Goal: Task Accomplishment & Management: Complete application form

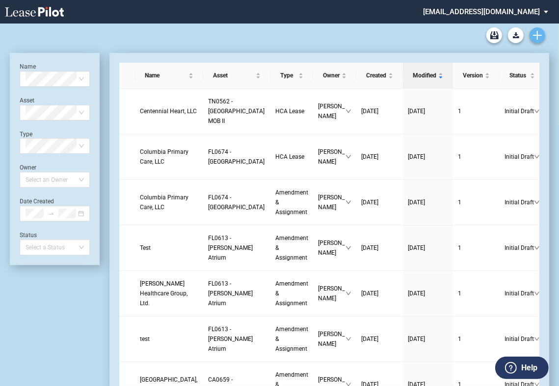
click at [537, 39] on use "Create new document" at bounding box center [537, 35] width 9 height 9
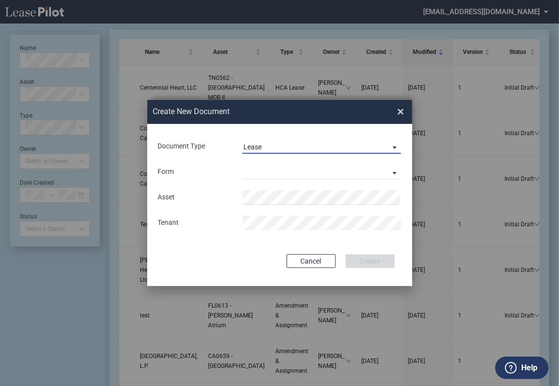
click at [295, 149] on span "Lease" at bounding box center [313, 148] width 141 height 10
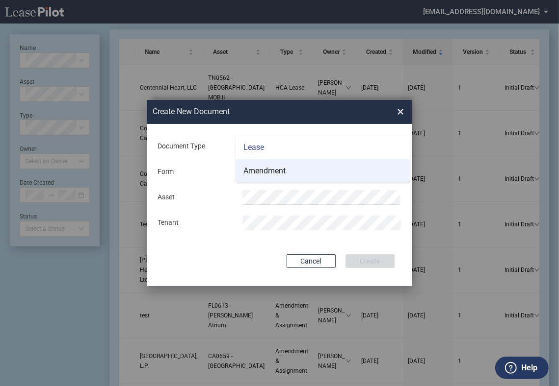
click at [288, 173] on md-option "Amendment" at bounding box center [322, 171] width 174 height 24
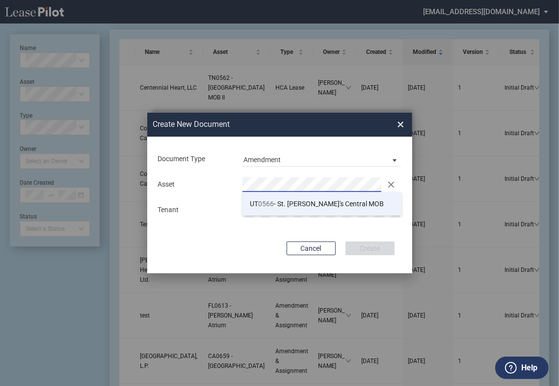
click at [279, 203] on span "UT 0566 - St. Mark's Central MOB" at bounding box center [317, 204] width 134 height 8
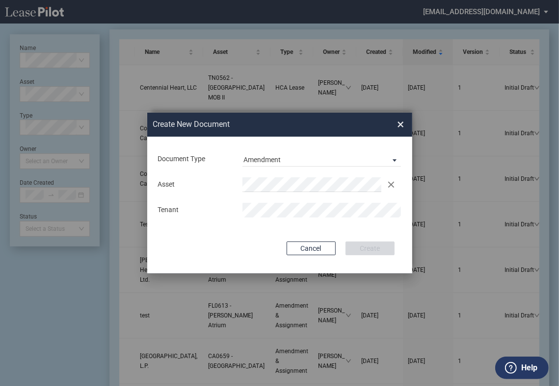
click at [343, 227] on div "Document Type Amendment Deal Type Office Deal Type Office Form Amendment & Assi…" at bounding box center [279, 205] width 265 height 137
click at [360, 244] on button "Create" at bounding box center [369, 249] width 49 height 14
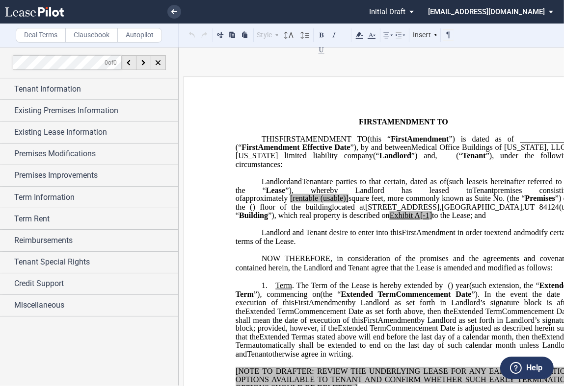
click at [61, 198] on span "Term Information" at bounding box center [44, 198] width 60 height 12
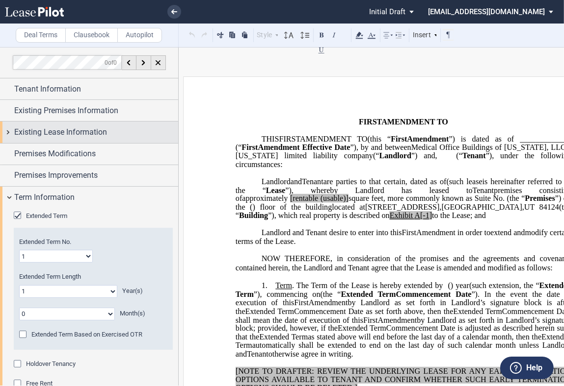
click at [70, 133] on span "Existing Lease Information" at bounding box center [60, 133] width 93 height 12
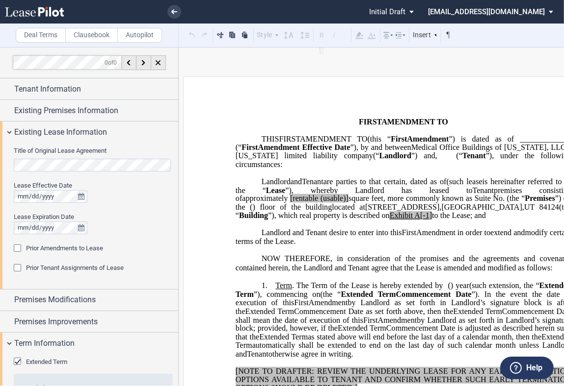
click at [0, 166] on div "Title of Original Lease Agreement Lease Effective Date Lease Expiration Date Pr…" at bounding box center [89, 216] width 178 height 146
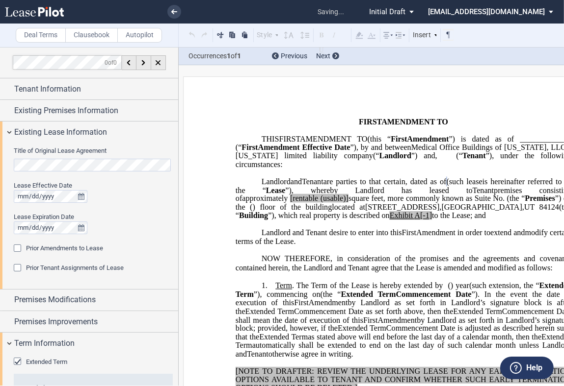
click at [17, 245] on div "Prior Amendments to Lease" at bounding box center [19, 250] width 10 height 10
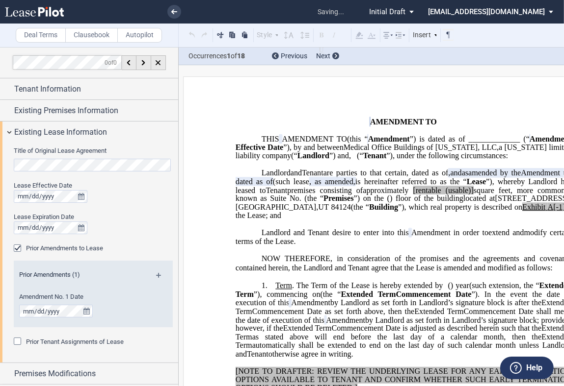
click at [160, 274] on md-icon at bounding box center [162, 279] width 13 height 12
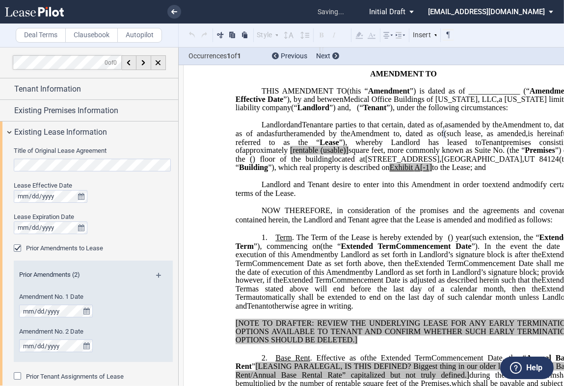
scroll to position [54, 0]
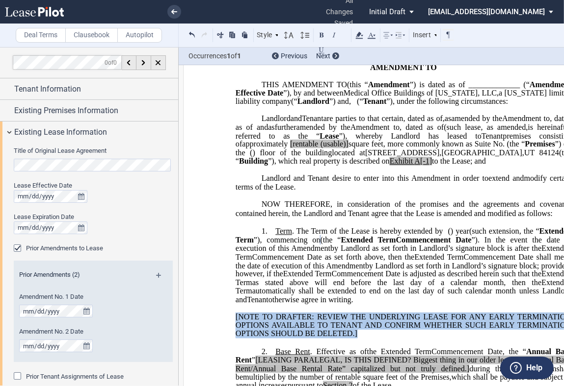
drag, startPoint x: 361, startPoint y: 362, endPoint x: 225, endPoint y: 341, distance: 138.0
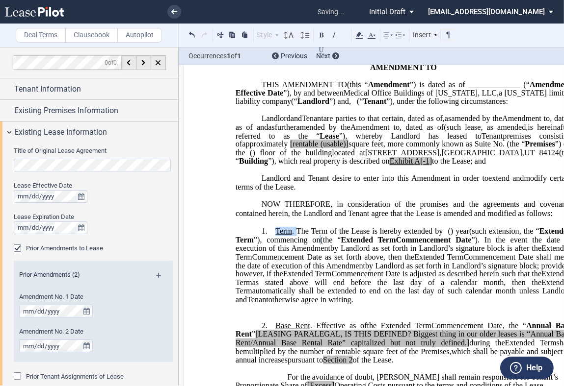
drag, startPoint x: 294, startPoint y: 258, endPoint x: 274, endPoint y: 259, distance: 20.2
click at [275, 236] on span "Term . The Term of the Lease is hereby extended by" at bounding box center [358, 231] width 167 height 9
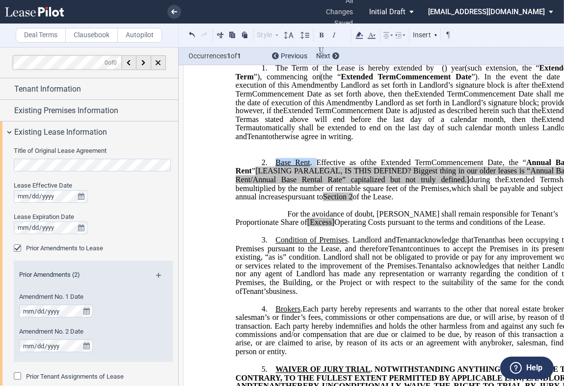
drag, startPoint x: 299, startPoint y: 190, endPoint x: 270, endPoint y: 189, distance: 29.0
click at [270, 189] on p "2. Base Rent . Effective as of [______] [______] the Extended Term the ﻿ ﻿ Exte…" at bounding box center [402, 179] width 335 height 43
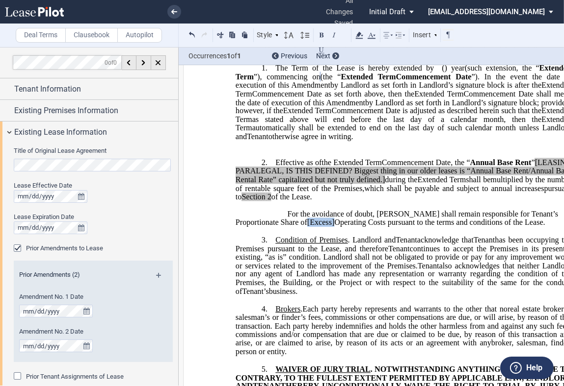
drag, startPoint x: 288, startPoint y: 248, endPoint x: 260, endPoint y: 248, distance: 28.0
click at [260, 227] on span "For the avoidance of doubt, [PERSON_NAME] shall remain responsible for Tenant’s…" at bounding box center [397, 218] width 324 height 17
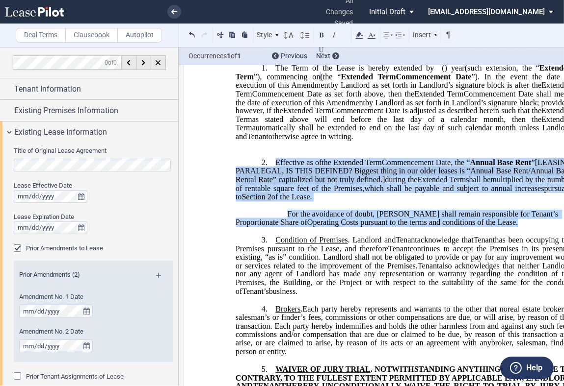
drag, startPoint x: 436, startPoint y: 244, endPoint x: 273, endPoint y: 190, distance: 171.7
click at [273, 190] on div "﻿ !!SET_LEVEL_0!! !!LEASE_LEVEL_1!! 2. ﻿ Effective as of [______] [______] the …" at bounding box center [402, 188] width 335 height 77
click at [95, 37] on label "Clausebook" at bounding box center [91, 35] width 52 height 15
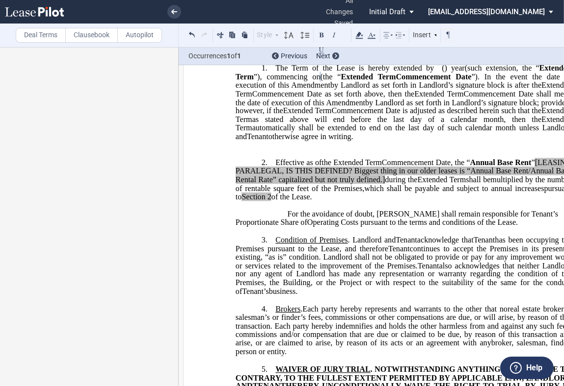
click at [304, 184] on span "[LEASING PARALEGAL, IS THIS DEFINED? Biggest thing in our older leases is “Annu…" at bounding box center [403, 171] width 337 height 26
drag, startPoint x: 283, startPoint y: 189, endPoint x: 441, endPoint y: 225, distance: 161.8
click at [438, 202] on p "2. ﻿ Effective as of [______] [______] the Extended Term the ﻿ ﻿ Extended Term …" at bounding box center [402, 179] width 335 height 43
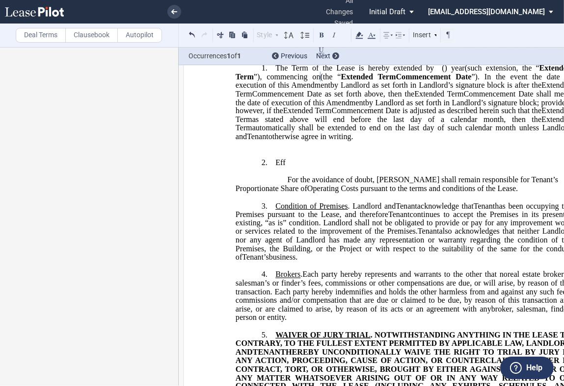
drag, startPoint x: 478, startPoint y: 213, endPoint x: 302, endPoint y: 192, distance: 177.3
click at [302, 192] on div "﻿ !!SET_LEVEL_0!! !!LEASE_LEVEL_1!! 2. ﻿ Eff [______] [______] ﻿ the ﻿ ﻿ Extend…" at bounding box center [402, 171] width 335 height 43
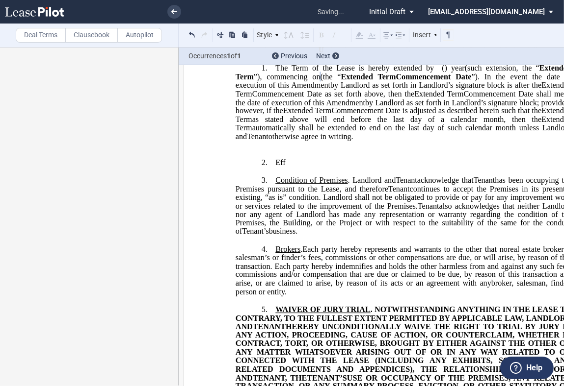
click at [286, 168] on p "2. ﻿ Eff [______] [______] ﻿ the ﻿ ﻿ Extended Term ﻿ ﻿ [______] Term [______] T…" at bounding box center [402, 162] width 335 height 9
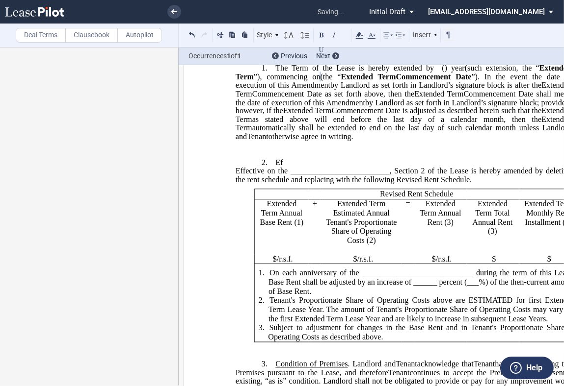
click at [235, 184] on span "Effective on the _________________________, Section 2 of the Lease is hereby am…" at bounding box center [403, 175] width 337 height 17
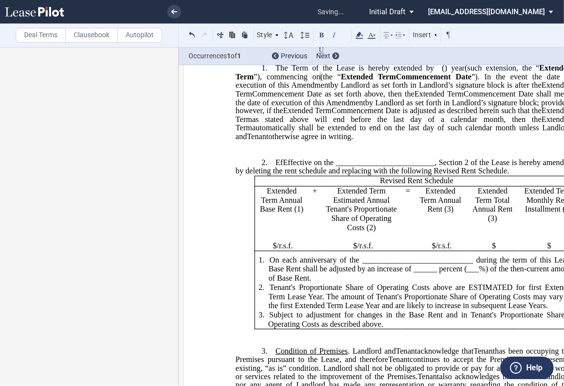
click at [277, 167] on span "Ef" at bounding box center [278, 162] width 7 height 9
click at [32, 39] on label "Deal Terms" at bounding box center [41, 35] width 50 height 15
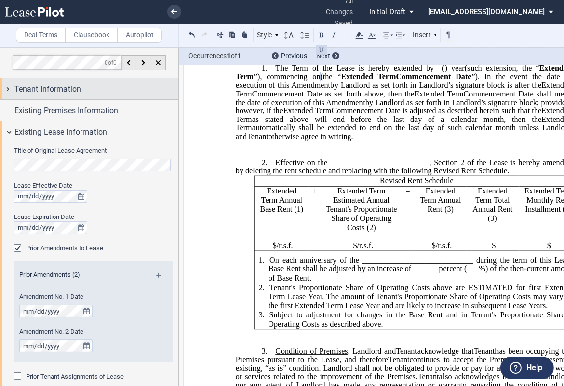
click at [43, 85] on span "Tenant Information" at bounding box center [47, 89] width 67 height 12
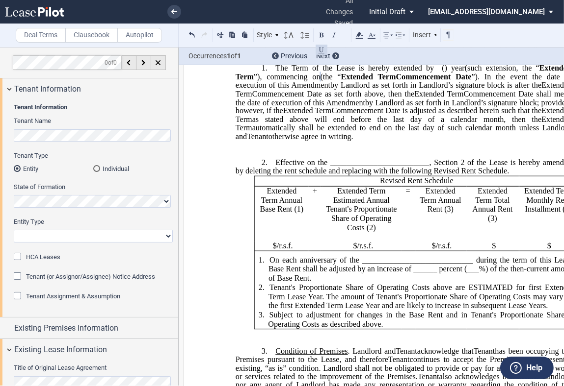
click at [0, 138] on html ".bocls-1{fill:#26354a;fill-rule:evenodd} Loading... × all changes saved Pending…" at bounding box center [282, 193] width 564 height 386
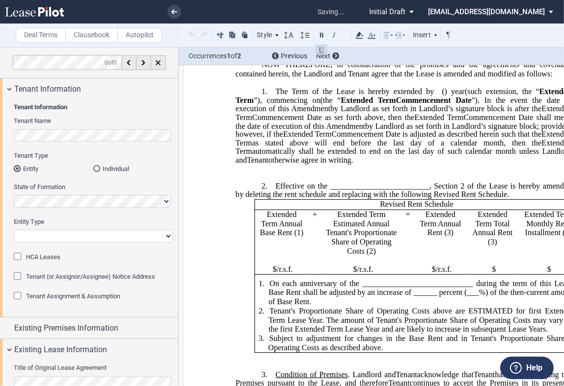
scroll to position [0, 0]
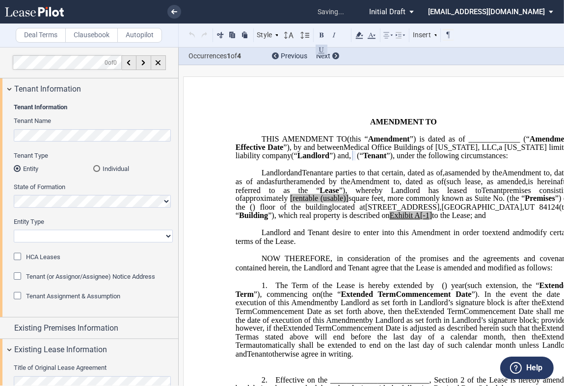
click at [72, 237] on select "Corporation Limited Liability Company General Partnership Limited Partnership O…" at bounding box center [93, 236] width 159 height 13
select select "corporation"
click at [14, 230] on select "Corporation Limited Liability Company General Partnership Limited Partnership O…" at bounding box center [93, 236] width 159 height 13
click at [17, 256] on div "HCA Leases" at bounding box center [19, 258] width 10 height 10
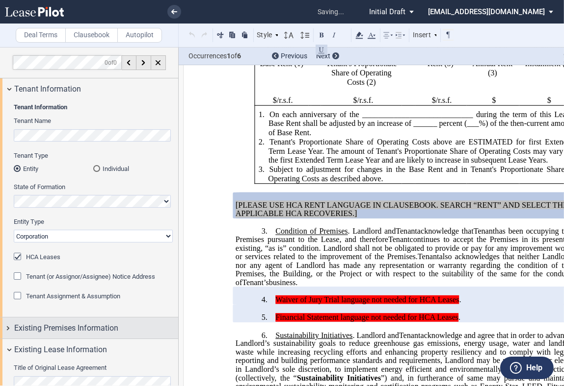
scroll to position [423, 0]
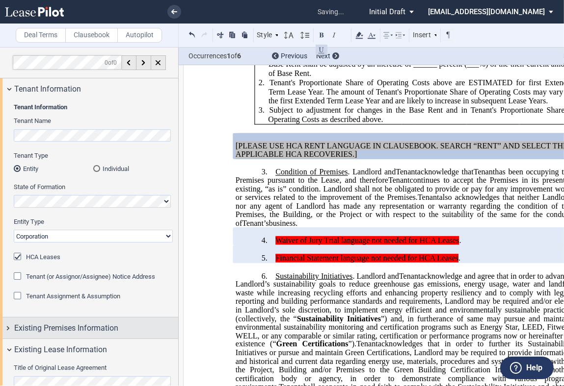
click at [78, 325] on span "Existing Premises Information" at bounding box center [66, 329] width 104 height 12
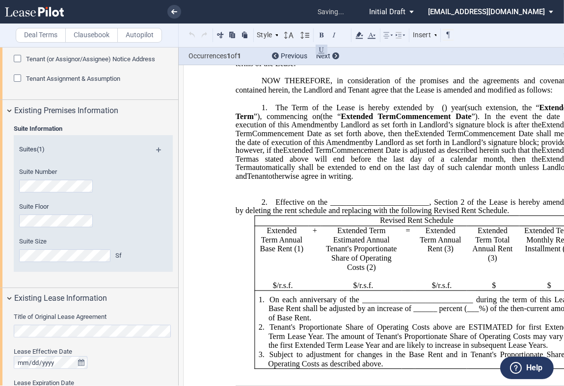
scroll to position [45, 0]
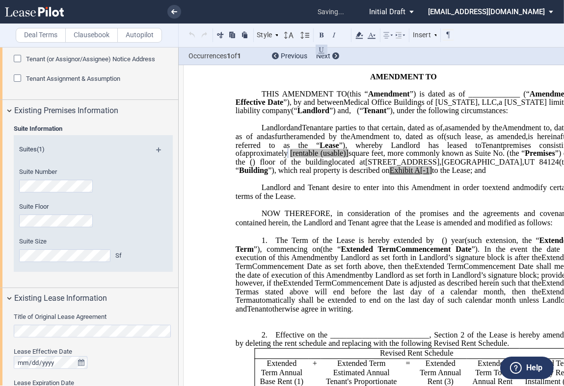
click at [318, 158] on span "[rentable" at bounding box center [304, 153] width 28 height 9
click at [504, 158] on span "square feet, more commonly known as Suite No." at bounding box center [424, 153] width 157 height 9
click at [528, 166] on span "approximately ﻿ ﻿ rentable (usable)] square feet, more commonly known as Suite …" at bounding box center [403, 157] width 337 height 17
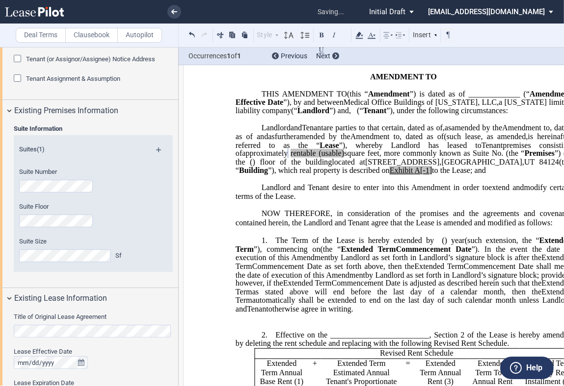
click at [344, 158] on span "(usable)" at bounding box center [331, 153] width 26 height 9
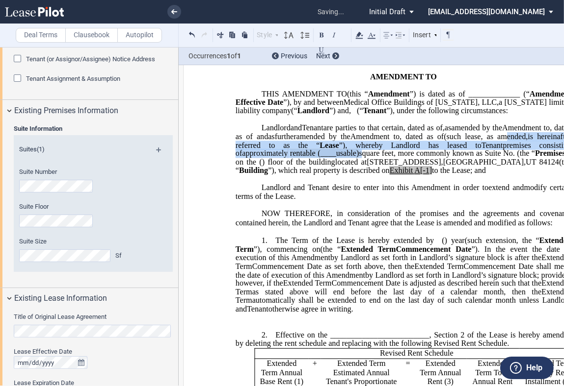
drag, startPoint x: 547, startPoint y: 180, endPoint x: 384, endPoint y: 160, distance: 164.6
click at [383, 161] on p "Medical Office Buildings of [US_STATE], LLC , a [US_STATE] limited liability co…" at bounding box center [402, 149] width 335 height 51
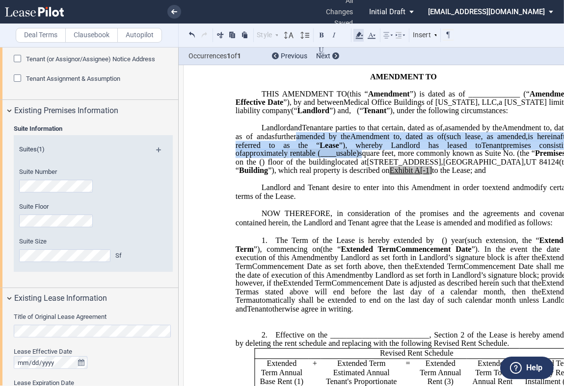
click at [360, 34] on use at bounding box center [359, 35] width 7 height 7
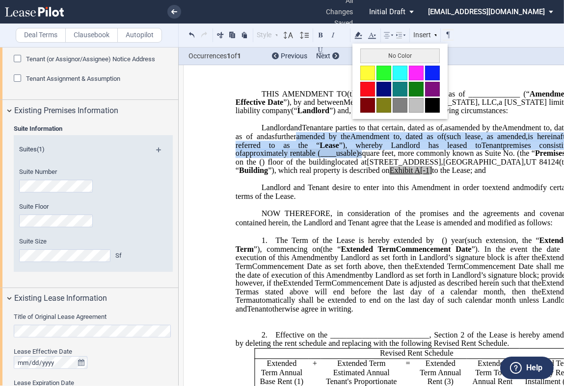
click at [384, 55] on button "No Color" at bounding box center [399, 56] width 79 height 15
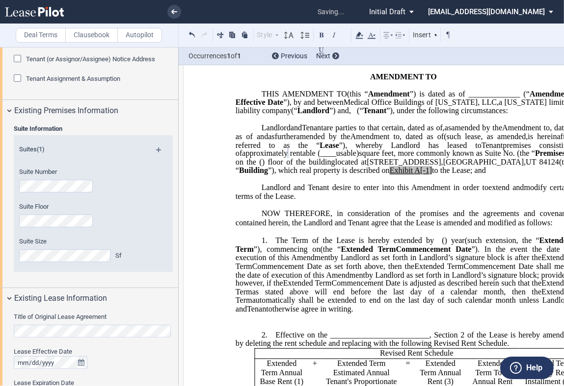
click at [414, 175] on span "A[-1]" at bounding box center [423, 170] width 18 height 9
click at [429, 175] on span "to the Lease; and" at bounding box center [456, 170] width 54 height 9
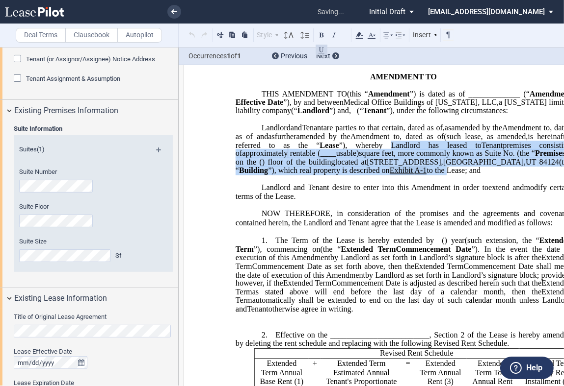
drag, startPoint x: 331, startPoint y: 206, endPoint x: 227, endPoint y: 175, distance: 108.8
click at [360, 34] on icon at bounding box center [359, 35] width 12 height 12
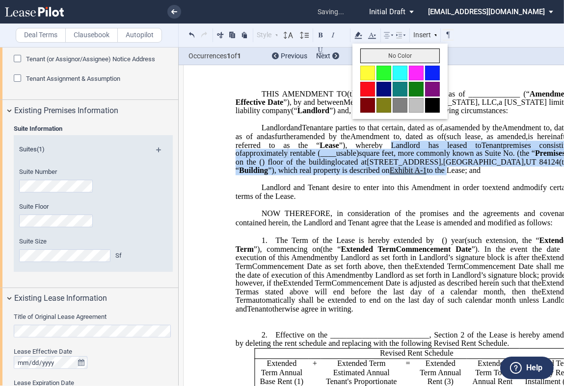
click at [377, 49] on button "No Color" at bounding box center [399, 56] width 79 height 15
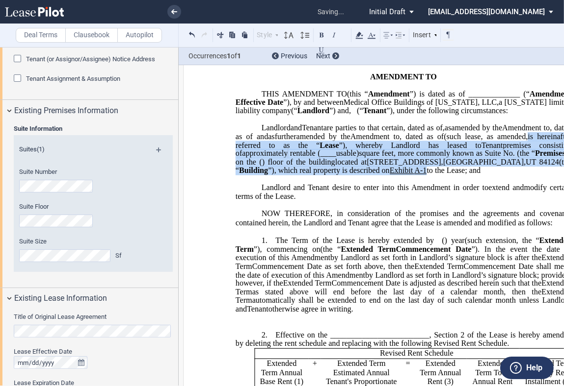
click at [336, 236] on p "﻿" at bounding box center [402, 232] width 335 height 8
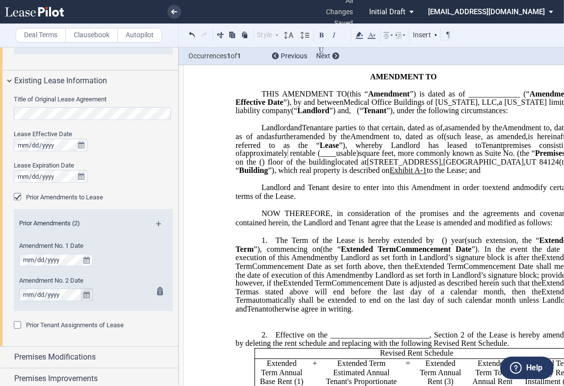
scroll to position [545, 0]
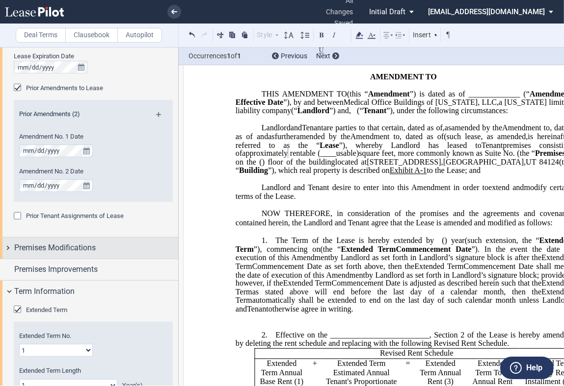
click at [79, 250] on span "Premises Modifications" at bounding box center [54, 248] width 81 height 12
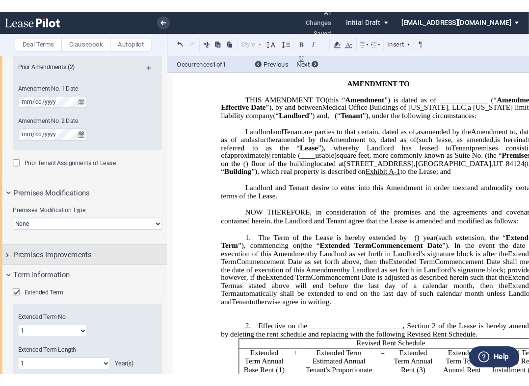
scroll to position [654, 0]
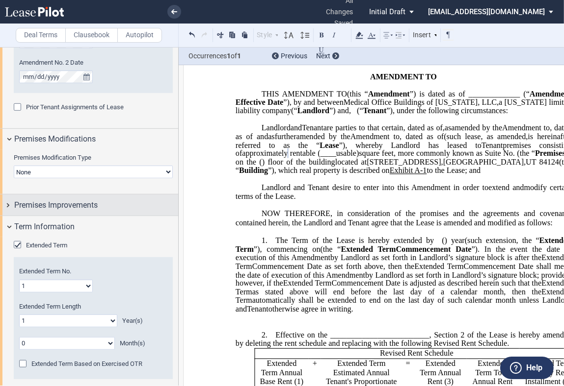
click at [60, 208] on span "Premises Improvements" at bounding box center [55, 206] width 83 height 12
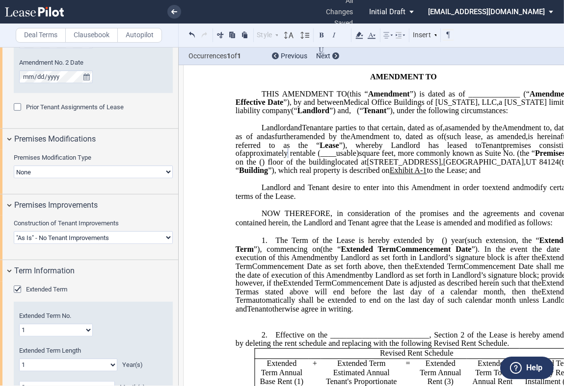
click at [73, 239] on select "Landlord Constructs Tenant Improvements Tenant Constructs Tenant Improvements "…" at bounding box center [93, 238] width 159 height 13
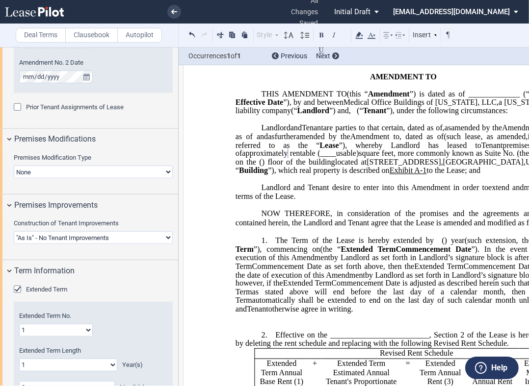
click at [72, 240] on select "Landlord Constructs Tenant Improvements Tenant Constructs Tenant Improvements "…" at bounding box center [93, 238] width 159 height 13
select select "landlord"
click at [14, 232] on select "Landlord Constructs Tenant Improvements Tenant Constructs Tenant Improvements "…" at bounding box center [93, 238] width 159 height 13
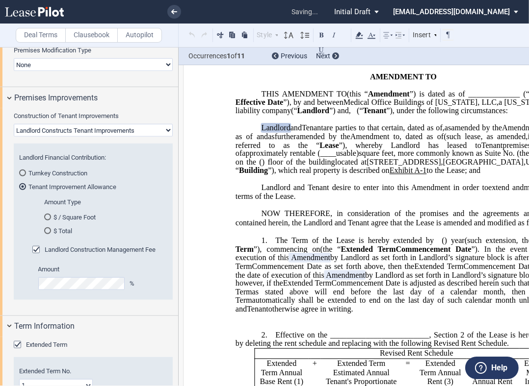
scroll to position [763, 0]
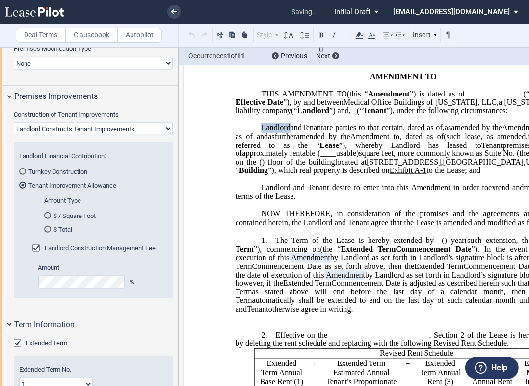
click at [48, 228] on div "$ Total" at bounding box center [47, 229] width 7 height 7
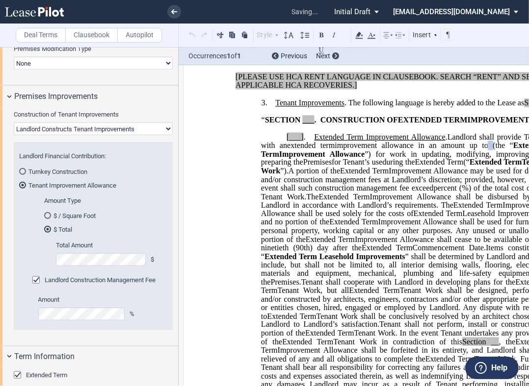
scroll to position [492, 0]
click at [37, 278] on div "Landlord Construction Management Fee" at bounding box center [37, 282] width 10 height 10
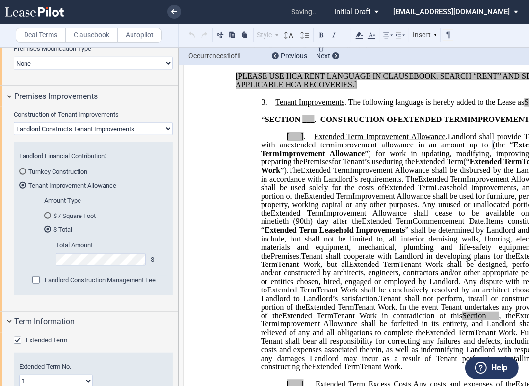
click at [489, 150] on span at bounding box center [490, 145] width 4 height 9
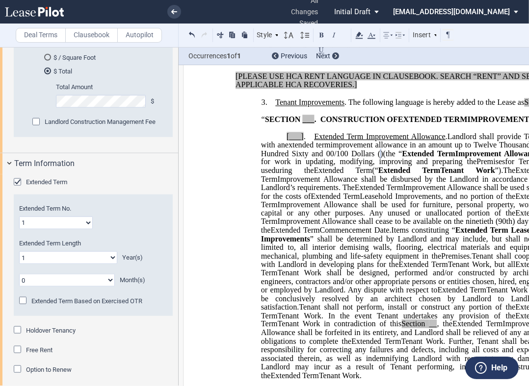
scroll to position [980, 0]
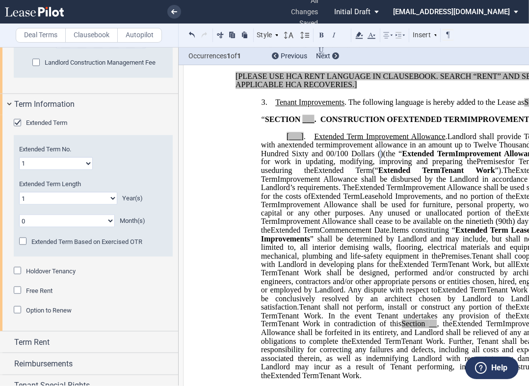
click at [83, 161] on select "1 2 3 4 5 6 7 8 9 10 11 12 13 14 15 16 17 18 19 20" at bounding box center [56, 163] width 74 height 13
select select "number:2"
click at [19, 157] on select "1 2 3 4 5 6 7 8 9 10 11 12 13 14 15 16 17 18 19 20" at bounding box center [56, 163] width 74 height 13
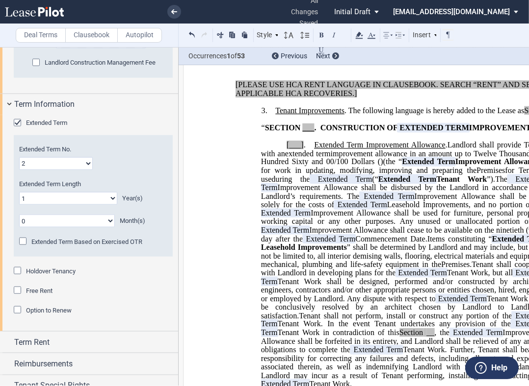
click at [108, 198] on select "0 1 2 3 4 5 6 7 8 9 10 11 12 13 14 15 16 17 18 19 20" at bounding box center [68, 198] width 98 height 13
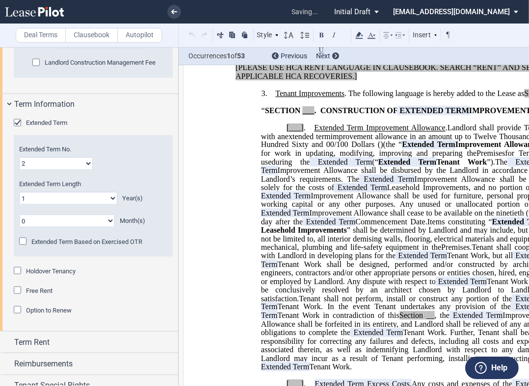
select select "number:5"
click at [19, 192] on select "0 1 2 3 4 5 6 7 8 9 10 11 12 13 14 15 16 17 18 19 20" at bounding box center [68, 198] width 98 height 13
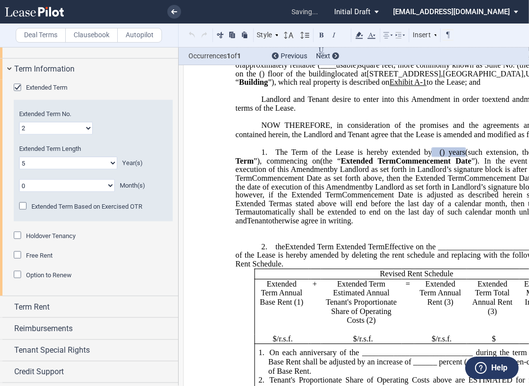
scroll to position [1034, 0]
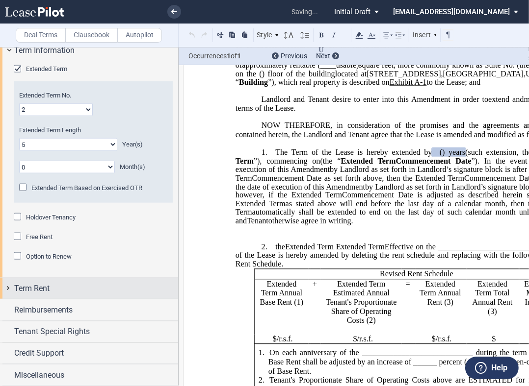
click at [51, 291] on div "Term Rent" at bounding box center [96, 289] width 164 height 12
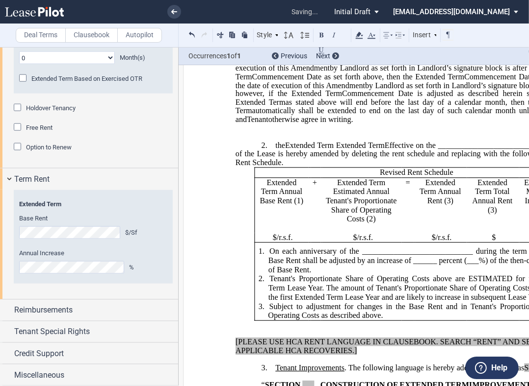
scroll to position [242, 0]
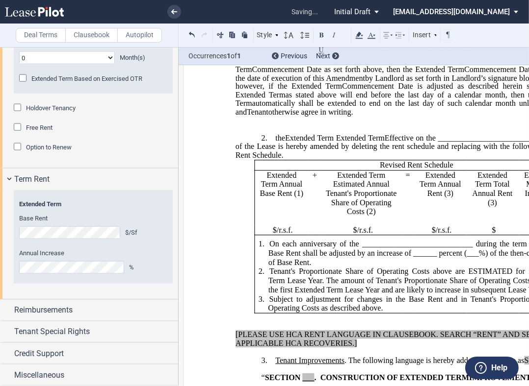
click at [273, 235] on span "$" at bounding box center [275, 230] width 4 height 9
click at [277, 235] on span "/r.s.f." at bounding box center [285, 230] width 16 height 9
click at [273, 235] on p "$ /r.s.f." at bounding box center [282, 230] width 49 height 9
click at [357, 235] on span "/r.s.f." at bounding box center [365, 230] width 16 height 9
click at [353, 235] on span "$" at bounding box center [355, 230] width 4 height 9
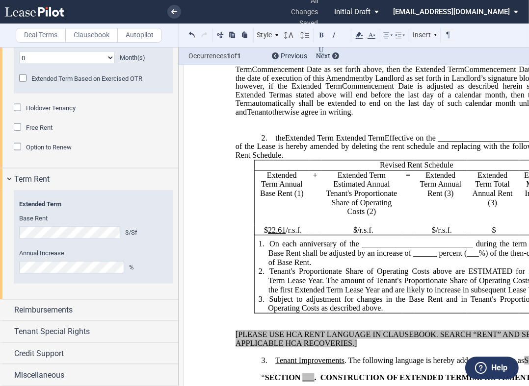
click at [353, 235] on span "$" at bounding box center [355, 230] width 4 height 9
click at [355, 235] on span "19.22" at bounding box center [357, 230] width 18 height 9
drag, startPoint x: 347, startPoint y: 275, endPoint x: 360, endPoint y: 274, distance: 12.8
click at [363, 235] on p "$ 19.22 /r.s.f." at bounding box center [364, 230] width 74 height 9
drag, startPoint x: 363, startPoint y: 275, endPoint x: 345, endPoint y: 275, distance: 18.2
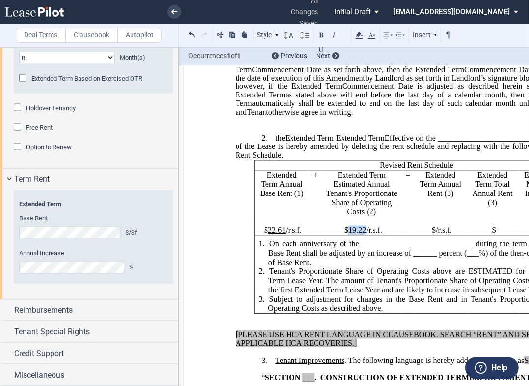
click at [345, 235] on p "$ 19.22 /r.s.f." at bounding box center [364, 230] width 74 height 9
click at [436, 235] on span "/r.s.f." at bounding box center [444, 230] width 16 height 9
click at [493, 226] on td "Extended Term Total Annual Rent (3)" at bounding box center [492, 198] width 51 height 55
click at [493, 235] on p "$" at bounding box center [494, 230] width 44 height 9
drag, startPoint x: 477, startPoint y: 276, endPoint x: 508, endPoint y: 276, distance: 30.9
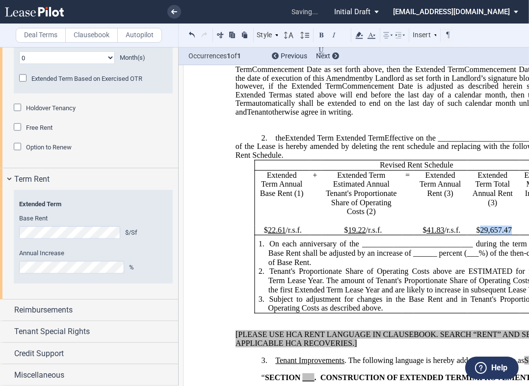
click at [508, 235] on span "29,657.47" at bounding box center [495, 230] width 31 height 9
click at [39, 35] on label "Deal Terms" at bounding box center [41, 35] width 50 height 15
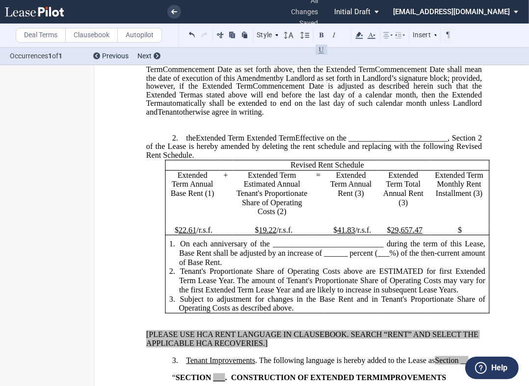
click at [458, 235] on span "$" at bounding box center [460, 230] width 4 height 9
drag, startPoint x: 446, startPoint y: 276, endPoint x: 472, endPoint y: 272, distance: 26.8
click at [473, 235] on span "2,471.45" at bounding box center [461, 230] width 27 height 9
drag, startPoint x: 271, startPoint y: 290, endPoint x: 381, endPoint y: 289, distance: 109.9
click at [381, 267] on span "On each anniversary of the ____________________________ during the term of this…" at bounding box center [333, 253] width 308 height 27
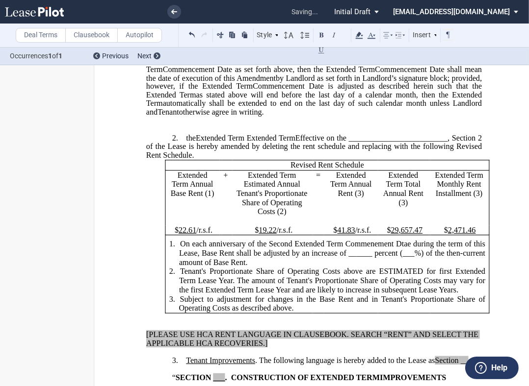
click at [375, 267] on span "On each anniversary of the Second Extended Term Commenement Dtae during the ter…" at bounding box center [333, 253] width 308 height 27
click at [403, 267] on span "On each anniversary of the Second Extended Term Commencement Dtae during the te…" at bounding box center [333, 253] width 308 height 27
drag, startPoint x: 347, startPoint y: 304, endPoint x: 370, endPoint y: 301, distance: 23.7
click at [370, 267] on span "On each anniversary of the Second Extended Term Commencement Date during the te…" at bounding box center [333, 253] width 308 height 27
drag, startPoint x: 411, startPoint y: 300, endPoint x: 398, endPoint y: 298, distance: 12.5
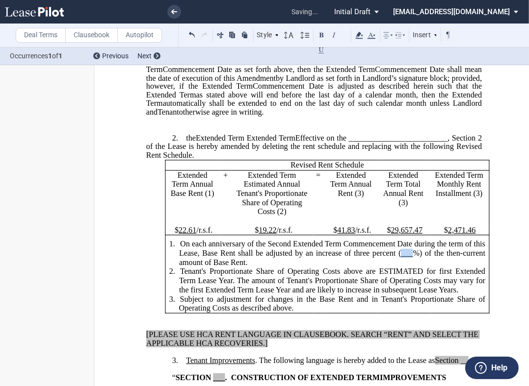
click at [398, 267] on span "On each anniversary of the Second Extended Term Commencement Date during the te…" at bounding box center [333, 253] width 308 height 27
click at [454, 294] on span "Tenant's Proportionate Share of Operating Costs above are ESTIMATED for first E…" at bounding box center [333, 280] width 308 height 27
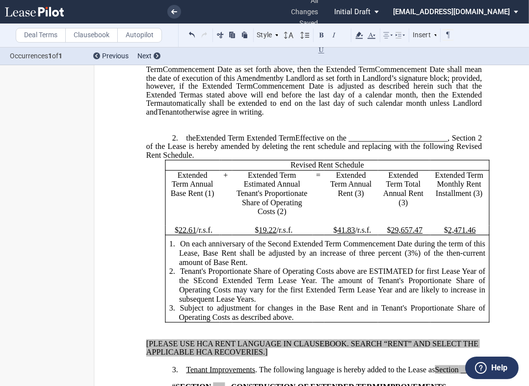
click at [198, 304] on span "Tenant's Proportionate Share of Operating Costs above are ESTIMATED for first L…" at bounding box center [333, 285] width 308 height 36
drag, startPoint x: 275, startPoint y: 329, endPoint x: 312, endPoint y: 327, distance: 37.8
click at [312, 304] on span "Tenant's Proportionate Share of Operating Costs above are ESTIMATED for first L…" at bounding box center [333, 285] width 308 height 36
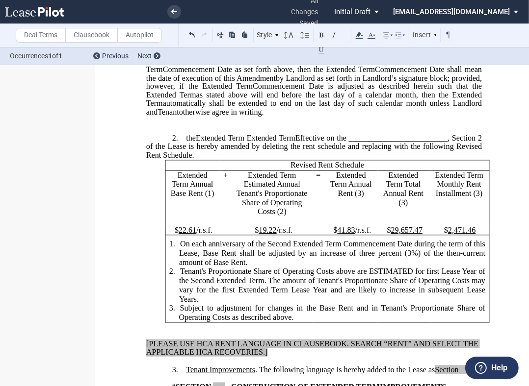
click at [235, 304] on span "Tenant's Proportionate Share of Operating Costs above are ESTIMATED for first L…" at bounding box center [333, 285] width 308 height 36
drag, startPoint x: 365, startPoint y: 340, endPoint x: 403, endPoint y: 340, distance: 37.3
click at [402, 304] on span "Tenant's Proportionate Share of Operating Costs above are ESTIMATED for first L…" at bounding box center [333, 285] width 308 height 36
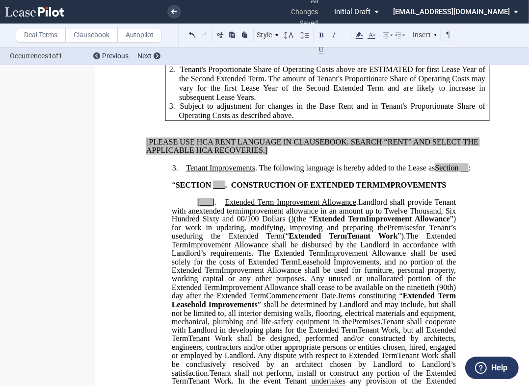
scroll to position [460, 0]
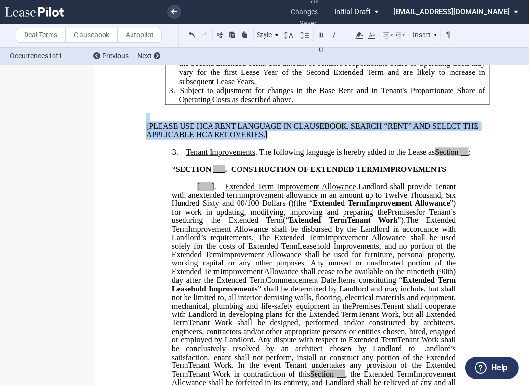
drag, startPoint x: 287, startPoint y: 185, endPoint x: 129, endPoint y: 165, distance: 158.7
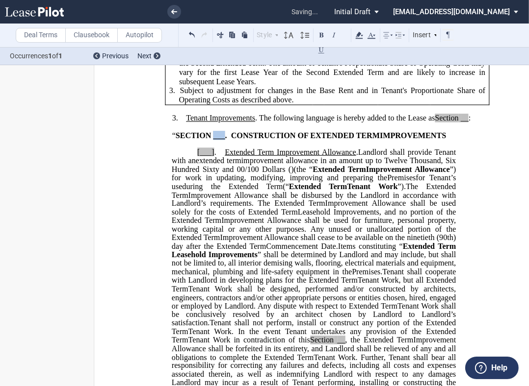
drag, startPoint x: 215, startPoint y: 187, endPoint x: 229, endPoint y: 186, distance: 13.3
click at [229, 140] on span "“ SECTION ___ . CONSTRUCTION OF" at bounding box center [240, 135] width 136 height 9
drag, startPoint x: 461, startPoint y: 170, endPoint x: 469, endPoint y: 170, distance: 8.8
click at [469, 123] on span "Tenant Improvements . The following language is hereby added to the Lease as Se…" at bounding box center [328, 118] width 284 height 9
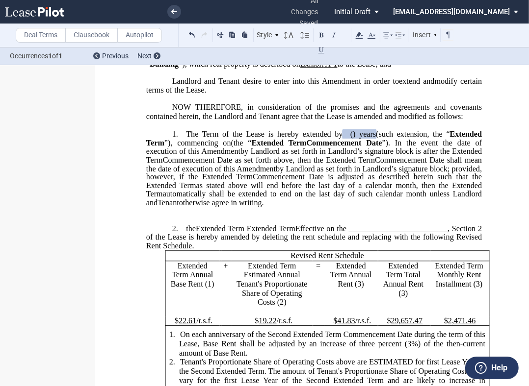
scroll to position [0, 0]
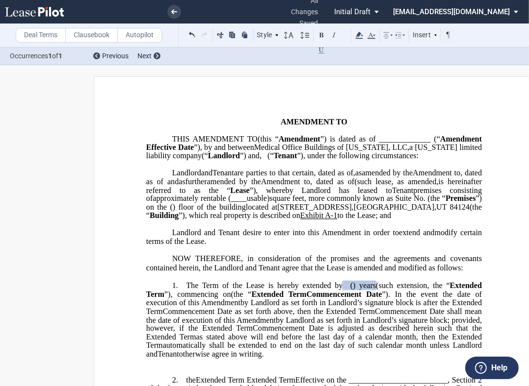
click at [300, 220] on span "Exhibit" at bounding box center [311, 215] width 23 height 9
drag, startPoint x: 186, startPoint y: 249, endPoint x: 217, endPoint y: 248, distance: 30.4
click at [218, 220] on span "located at [STREET_ADDRESS] (the “ Building ”), which real property is describe…" at bounding box center [314, 211] width 337 height 17
click at [320, 113] on p "﻿" at bounding box center [313, 113] width 335 height 8
click at [313, 109] on p "﻿" at bounding box center [313, 113] width 335 height 8
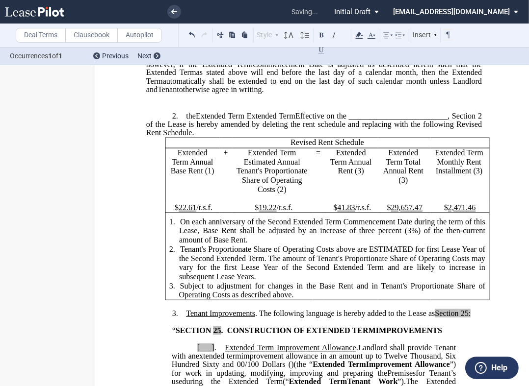
scroll to position [272, 0]
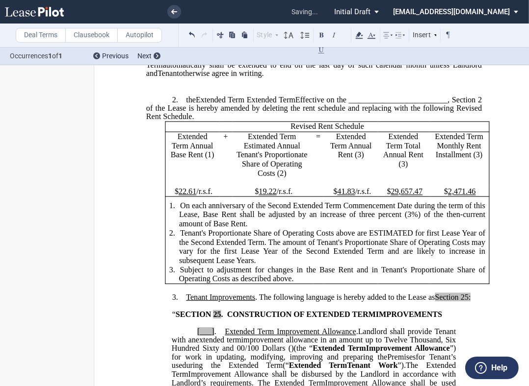
click at [200, 87] on p "﻿" at bounding box center [313, 82] width 335 height 8
click at [176, 87] on p "﻿" at bounding box center [313, 82] width 335 height 8
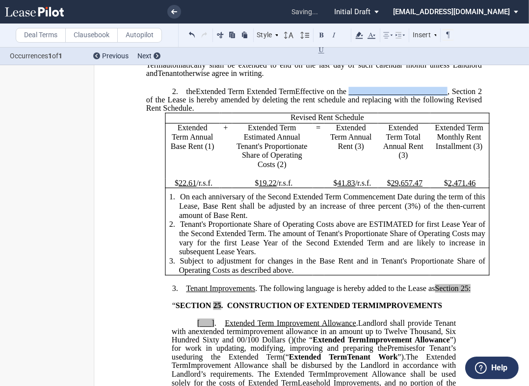
drag, startPoint x: 353, startPoint y: 134, endPoint x: 451, endPoint y: 131, distance: 98.2
click at [451, 112] on span "Effective on the _________________________, Section 2 of the Lease is hereby am…" at bounding box center [314, 100] width 337 height 26
click at [208, 96] on span "Extended Term" at bounding box center [220, 91] width 49 height 9
drag, startPoint x: 184, startPoint y: 135, endPoint x: 299, endPoint y: 131, distance: 114.8
click at [299, 113] on p "2. ﻿ [______] [______] ﻿ the ﻿ ﻿ Extended Term ﻿ ﻿ [______] Term [______] Term …" at bounding box center [313, 100] width 335 height 26
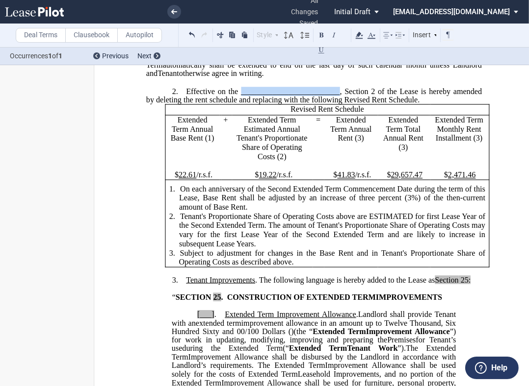
drag, startPoint x: 240, startPoint y: 132, endPoint x: 338, endPoint y: 133, distance: 97.6
click at [338, 104] on span "Effective on the _________________________, Section 2 of the Lease is hereby am…" at bounding box center [314, 95] width 337 height 17
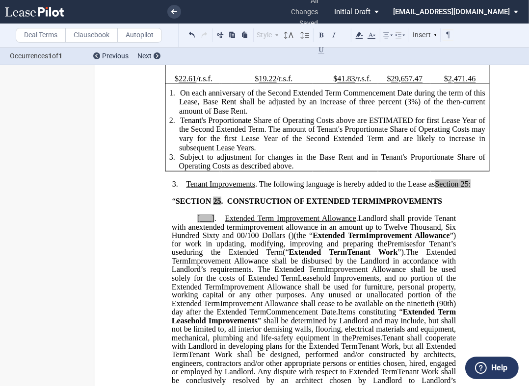
scroll to position [382, 0]
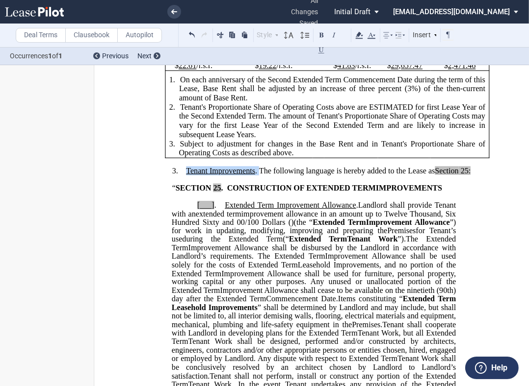
drag, startPoint x: 194, startPoint y: 223, endPoint x: 256, endPoint y: 223, distance: 61.8
click at [256, 176] on span "Tenant Improvements . The following language is hereby added to the Lease as Se…" at bounding box center [328, 171] width 284 height 9
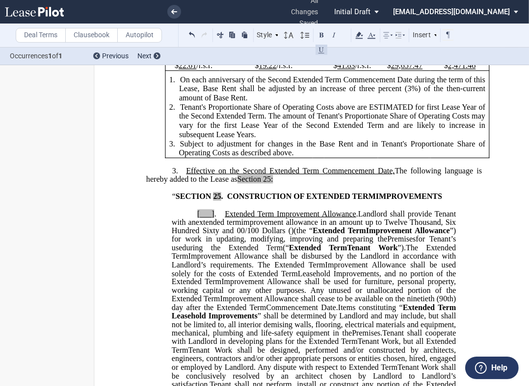
drag, startPoint x: 183, startPoint y: 223, endPoint x: 395, endPoint y: 222, distance: 211.9
click at [395, 184] on span "Effective on the Second Extended Term Commencement Date, The following language…" at bounding box center [314, 175] width 337 height 17
click at [399, 184] on span "The following language is hereby added to the Lease as" at bounding box center [314, 175] width 337 height 17
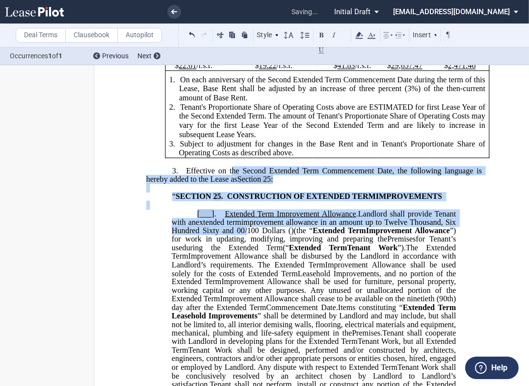
drag, startPoint x: 229, startPoint y: 223, endPoint x: 252, endPoint y: 288, distance: 69.0
click at [359, 36] on icon at bounding box center [359, 35] width 12 height 12
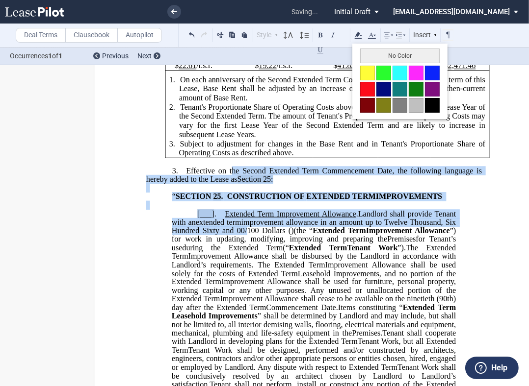
drag, startPoint x: 374, startPoint y: 57, endPoint x: 366, endPoint y: 76, distance: 20.4
click at [374, 56] on button "No Color" at bounding box center [399, 56] width 79 height 15
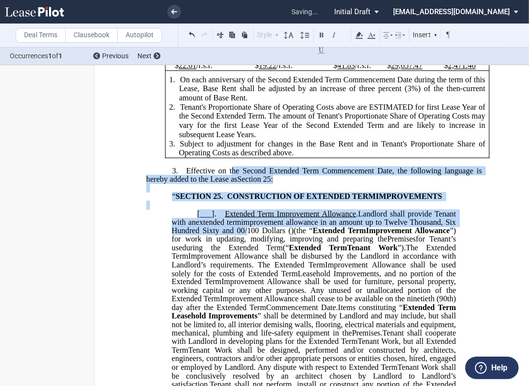
click at [216, 218] on span at bounding box center [220, 213] width 8 height 9
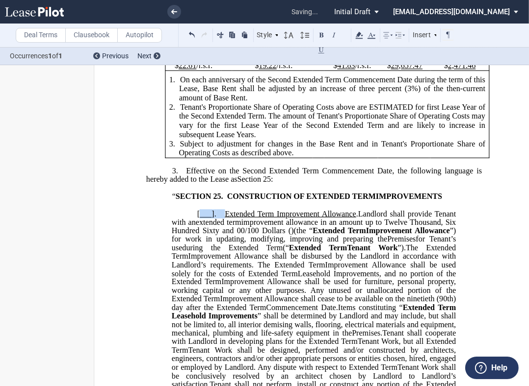
drag, startPoint x: 213, startPoint y: 274, endPoint x: 202, endPoint y: 273, distance: 11.9
click at [202, 218] on span "[___] ." at bounding box center [210, 213] width 27 height 9
click at [197, 218] on span "[___]" at bounding box center [205, 213] width 17 height 9
drag, startPoint x: 195, startPoint y: 274, endPoint x: 212, endPoint y: 273, distance: 17.2
click at [212, 218] on span "[___] ." at bounding box center [210, 213] width 27 height 9
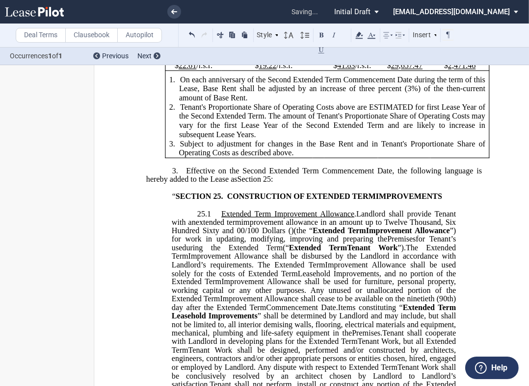
click at [221, 218] on span "Extended Term Improvement Allowance" at bounding box center [287, 213] width 133 height 9
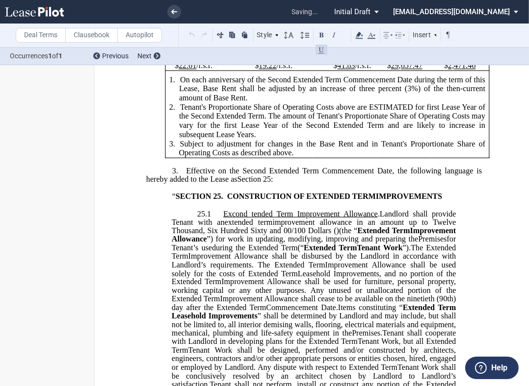
click at [235, 218] on span "Excond tended Term Improvement Allowance" at bounding box center [300, 213] width 154 height 9
drag, startPoint x: 246, startPoint y: 274, endPoint x: 219, endPoint y: 275, distance: 27.5
click at [223, 218] on span "Excond tended Term Improvement Allowance" at bounding box center [300, 213] width 154 height 9
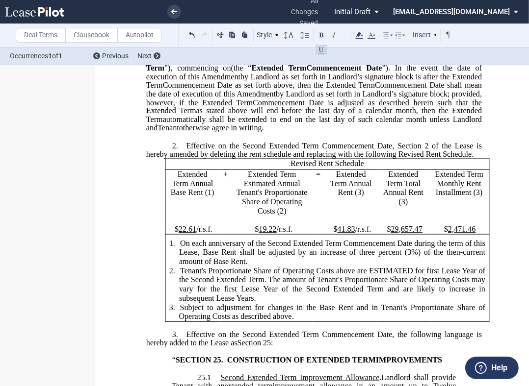
scroll to position [490, 0]
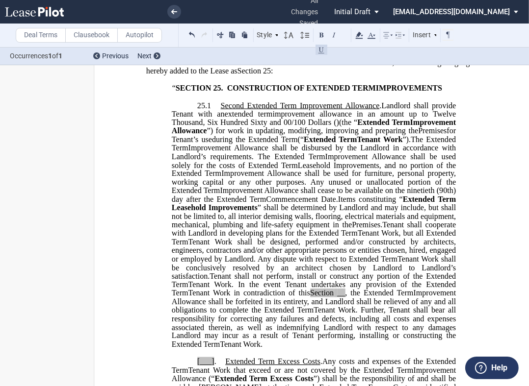
click at [378, 118] on span "Landlord shall provide Tenant with an" at bounding box center [315, 109] width 286 height 17
click at [381, 118] on span "Landlord shall provide Tenant with an" at bounding box center [315, 109] width 286 height 17
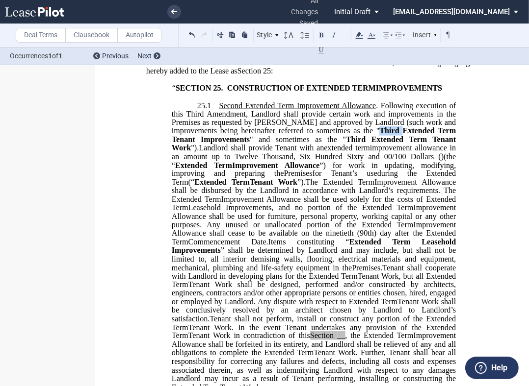
drag, startPoint x: 378, startPoint y: 190, endPoint x: 401, endPoint y: 189, distance: 22.6
click at [401, 153] on span "Following execution of this Third Amendment, Landlord shall provide certain wor…" at bounding box center [315, 126] width 286 height 51
drag, startPoint x: 326, startPoint y: 200, endPoint x: 348, endPoint y: 198, distance: 22.2
click at [348, 153] on span "Third Extended Term Tenant Work" at bounding box center [315, 143] width 286 height 17
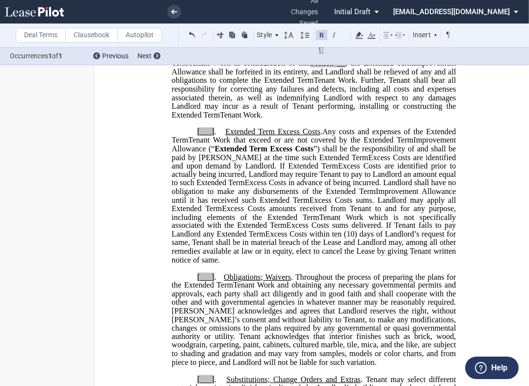
scroll to position [817, 0]
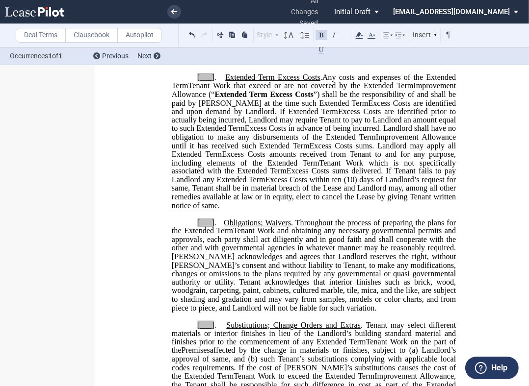
drag, startPoint x: 341, startPoint y: 77, endPoint x: 350, endPoint y: 76, distance: 8.8
click at [350, 14] on span "Tenant Work in contradiction of this Section __ , the" at bounding box center [274, 9] width 172 height 9
drag, startPoint x: 356, startPoint y: 77, endPoint x: 296, endPoint y: 79, distance: 59.4
click at [359, 35] on use at bounding box center [359, 35] width 7 height 7
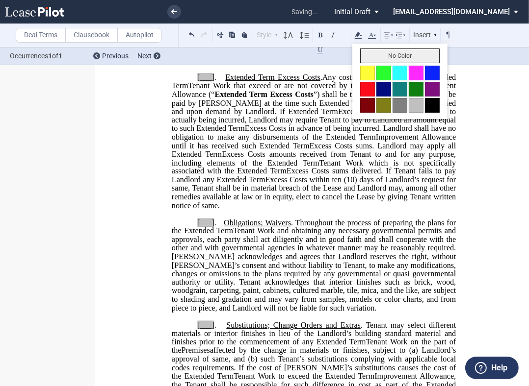
click at [375, 55] on button "No Color" at bounding box center [399, 56] width 79 height 15
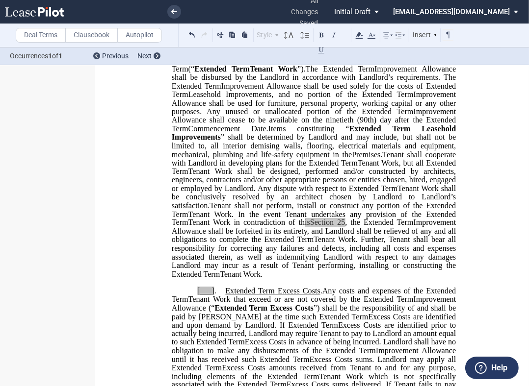
scroll to position [545, 0]
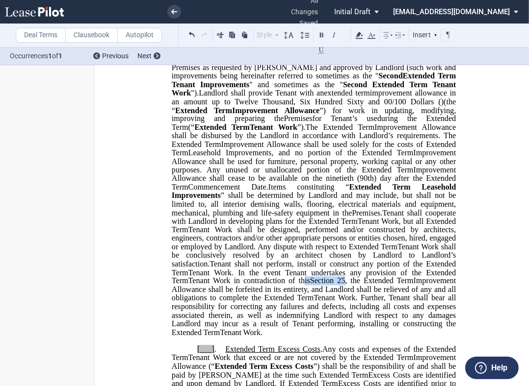
click at [411, 217] on span "” shall be determined by Landlord and may include, but shall not be limited to,…" at bounding box center [315, 204] width 286 height 26
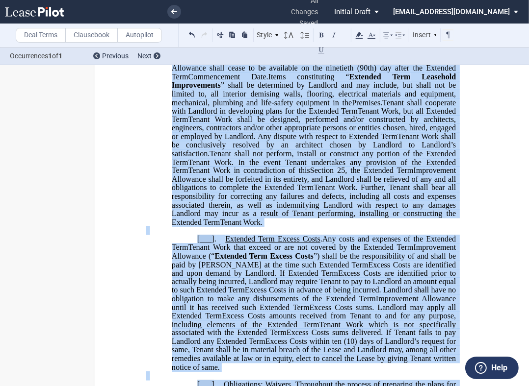
scroll to position [705, 0]
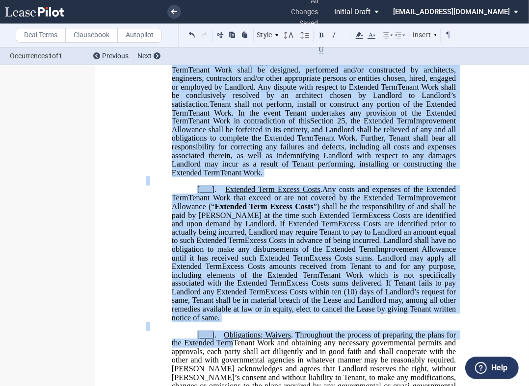
drag, startPoint x: 377, startPoint y: 169, endPoint x: 341, endPoint y: 241, distance: 80.5
click at [341, 178] on p "﻿25.1 ﻿Second Extended Term Improvement Allowance . Expansion Space Improvement…" at bounding box center [314, 32] width 284 height 291
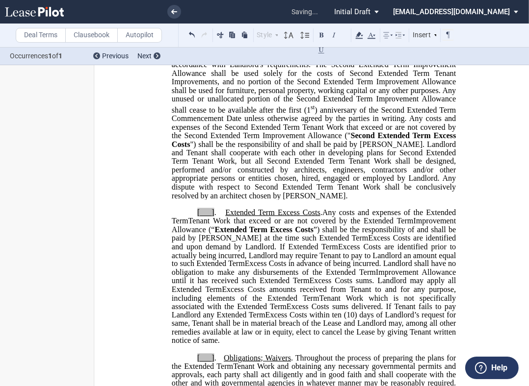
scroll to position [643, 0]
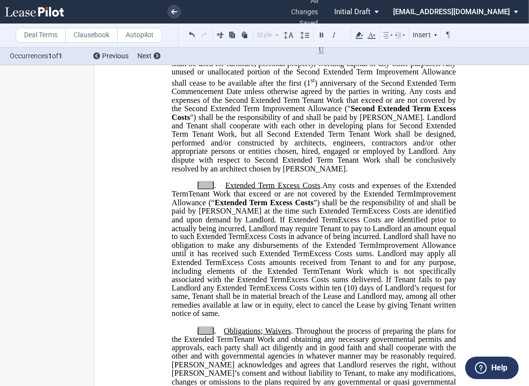
drag, startPoint x: 359, startPoint y: 261, endPoint x: 348, endPoint y: 246, distance: 18.9
click at [267, 207] on span "Extended Term" at bounding box center [241, 203] width 52 height 9
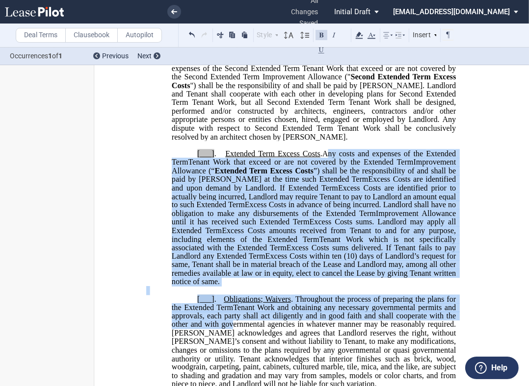
scroll to position [692, 0]
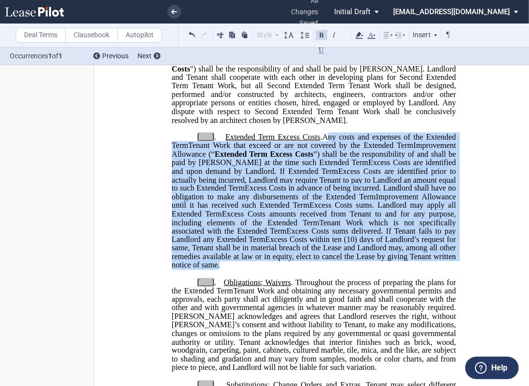
drag, startPoint x: 355, startPoint y: 246, endPoint x: 289, endPoint y: 338, distance: 113.0
click at [289, 338] on div "!!SET_LEVEL_0!! !!LEASE_LEVEL_1!! 3. Effective on the Second Extended Term Comm…" at bounding box center [313, 277] width 335 height 858
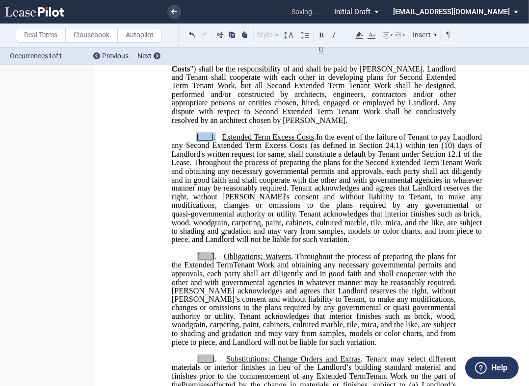
drag, startPoint x: 212, startPoint y: 197, endPoint x: 193, endPoint y: 198, distance: 19.6
click at [193, 197] on p "[___] . Extended Term Excess Costs . ﻿ ﻿ Extended Term Excess Costs . Expansion…" at bounding box center [326, 188] width 310 height 111
click at [226, 261] on span "Obligations; Waivers" at bounding box center [257, 257] width 67 height 9
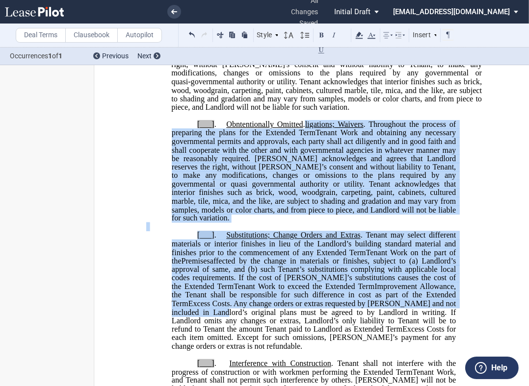
scroll to position [828, 0]
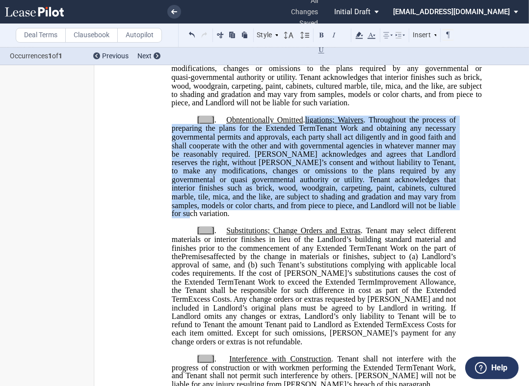
drag, startPoint x: 319, startPoint y: 323, endPoint x: 448, endPoint y: 265, distance: 141.6
click at [448, 219] on p "[___] . Obntentionally Omitted . ligations; Waivers . Throughout the process of…" at bounding box center [314, 167] width 284 height 103
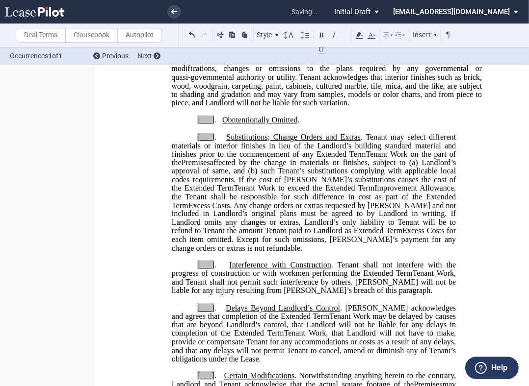
click at [228, 125] on span "Obntentionally Omitted" at bounding box center [260, 120] width 76 height 9
click at [214, 125] on span "." at bounding box center [215, 120] width 2 height 9
drag, startPoint x: 213, startPoint y: 179, endPoint x: 191, endPoint y: 175, distance: 22.8
click at [191, 125] on p "[___] . I ntentionally Omitted . ﻿ ﻿ Expansion Space Relocation Space ﻿" at bounding box center [314, 120] width 284 height 8
drag, startPoint x: 212, startPoint y: 181, endPoint x: 185, endPoint y: 179, distance: 27.1
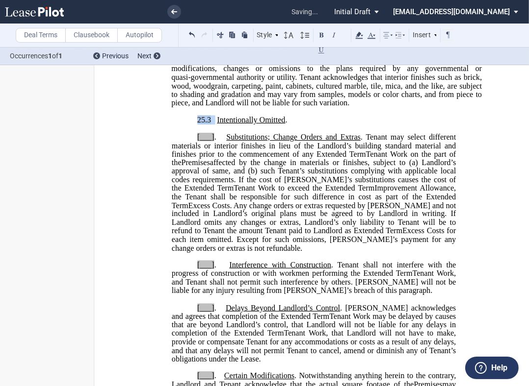
click at [185, 125] on p "﻿25.3 I ntentionally Omitted . ﻿ ﻿ Expansion Space Relocation Space ﻿" at bounding box center [314, 120] width 284 height 8
click at [359, 35] on use at bounding box center [359, 35] width 7 height 7
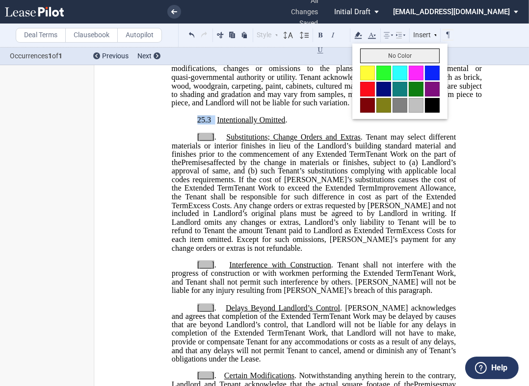
click at [374, 51] on button "No Color" at bounding box center [399, 56] width 79 height 15
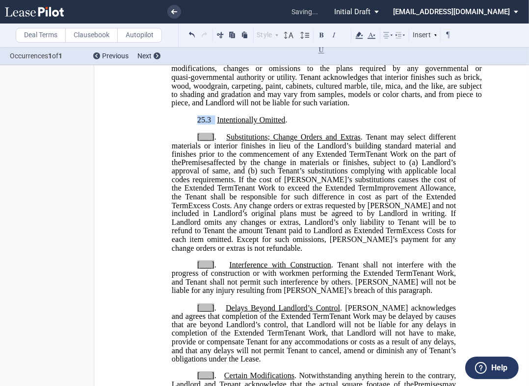
click at [246, 235] on span "Excess Costs. Any change orders or extras requested by [PERSON_NAME] and not in…" at bounding box center [315, 218] width 286 height 34
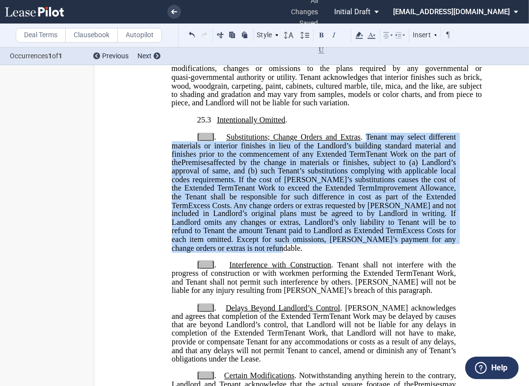
drag, startPoint x: 301, startPoint y: 310, endPoint x: 365, endPoint y: 197, distance: 130.0
click at [365, 197] on p "[___] . Substitutions; Change Orders and Extras . Tenant may select different m…" at bounding box center [314, 193] width 284 height 120
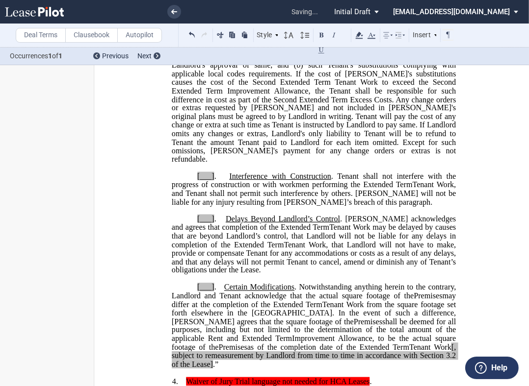
scroll to position [937, 0]
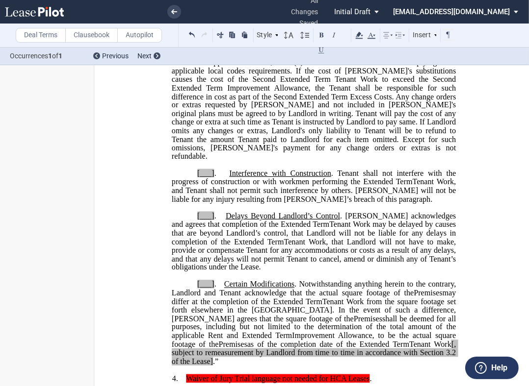
click at [229, 178] on span "Interference with Construction" at bounding box center [280, 173] width 102 height 9
drag, startPoint x: 215, startPoint y: 88, endPoint x: 191, endPoint y: 88, distance: 24.0
click at [191, 88] on p "[___] . Substitutions; Change Orders and Extras . ﻿ Tenant may select different…" at bounding box center [314, 93] width 284 height 137
drag, startPoint x: 213, startPoint y: 224, endPoint x: 193, endPoint y: 222, distance: 20.2
click at [193, 204] on p "[___] . Intentionterference with Construction . Tenant shall not interfere with…" at bounding box center [314, 187] width 284 height 34
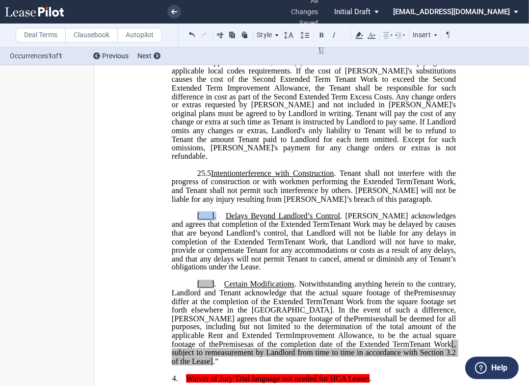
drag, startPoint x: 214, startPoint y: 266, endPoint x: 190, endPoint y: 266, distance: 23.5
click at [190, 266] on p "[___] . Delays Beyond Landlord’s Control . Tenant acknowledges and agrees that …" at bounding box center [314, 242] width 284 height 60
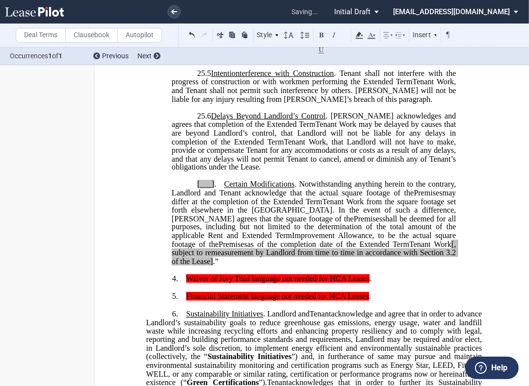
scroll to position [1046, 0]
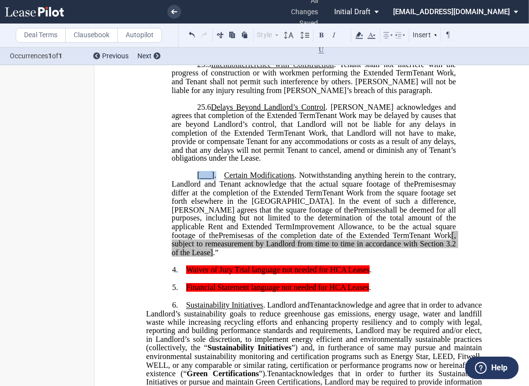
drag, startPoint x: 213, startPoint y: 225, endPoint x: 193, endPoint y: 225, distance: 20.6
click at [193, 225] on p "[___] . Certain Modifications . Notwithstanding anything herein to the contrary…" at bounding box center [314, 214] width 284 height 85
click at [213, 257] on span ".”" at bounding box center [215, 253] width 5 height 9
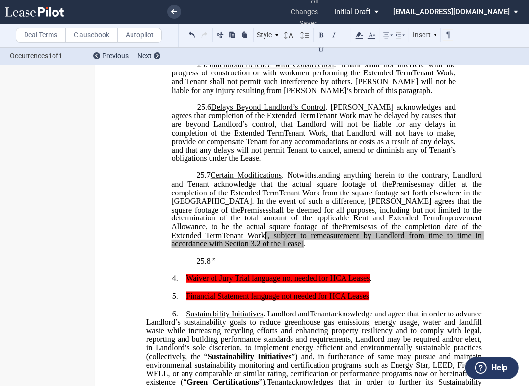
click at [212, 266] on span "25.8 ”" at bounding box center [206, 261] width 19 height 9
click at [211, 266] on span "25.8 ”" at bounding box center [206, 261] width 19 height 9
click at [209, 266] on span "25.8 ”" at bounding box center [206, 261] width 19 height 9
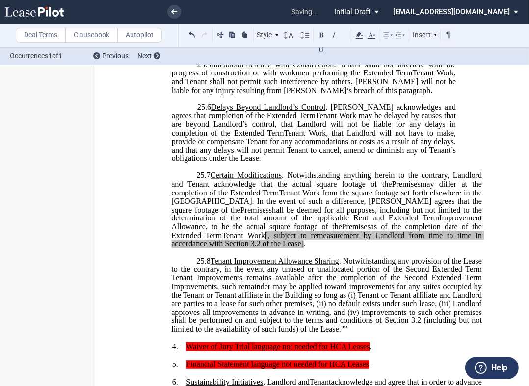
scroll to position [1155, 0]
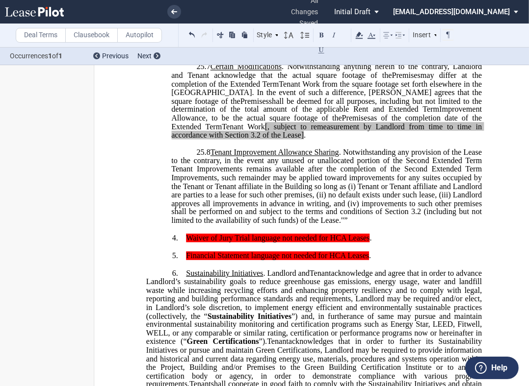
click at [309, 225] on span ". Notwithstanding any provision of the Lease to the contrary, in the event any …" at bounding box center [327, 186] width 312 height 77
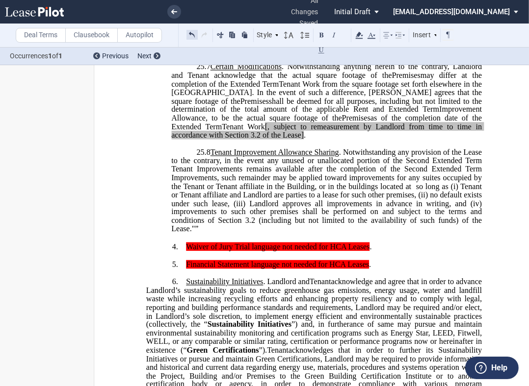
click at [190, 35] on button at bounding box center [191, 35] width 11 height 12
click at [189, 35] on div "Style 1. Section (a) Subsection (a) Subsection 1 a) Subsection 2 Normal Normal …" at bounding box center [320, 35] width 268 height 13
click at [189, 35] on button at bounding box center [191, 35] width 11 height 12
drag, startPoint x: 403, startPoint y: 235, endPoint x: 318, endPoint y: 236, distance: 84.9
click at [318, 233] on span ". Notwithstanding any provision of the Lease to the contrary, in the event any …" at bounding box center [327, 190] width 312 height 85
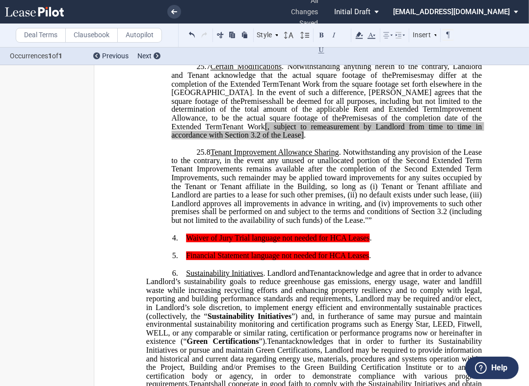
click at [365, 225] on span "25.8 Tenant Improvement Allowance Sharing . Notwithstanding any provision of th…" at bounding box center [327, 186] width 312 height 77
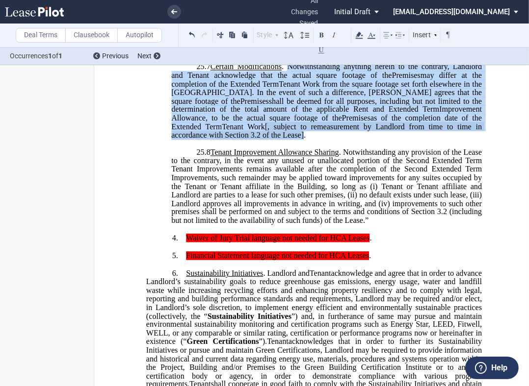
drag, startPoint x: 247, startPoint y: 187, endPoint x: 292, endPoint y: 121, distance: 79.9
click at [292, 121] on p "﻿ 25.7 Certain Modifications . Notwithstanding anything herein to the contrary,…" at bounding box center [326, 101] width 310 height 77
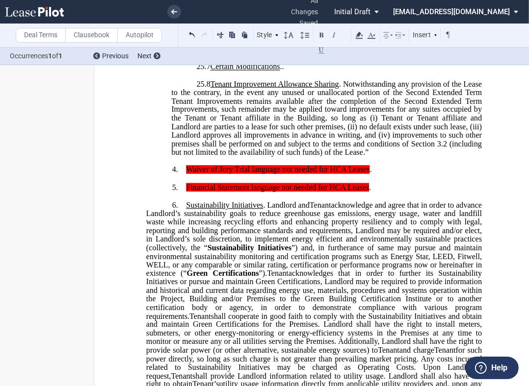
click at [287, 72] on p "﻿ 25.7 Certain Modifications . Expansion Space Relocation Space Expansion Space…" at bounding box center [326, 67] width 310 height 8
click at [284, 72] on span "." at bounding box center [283, 67] width 2 height 9
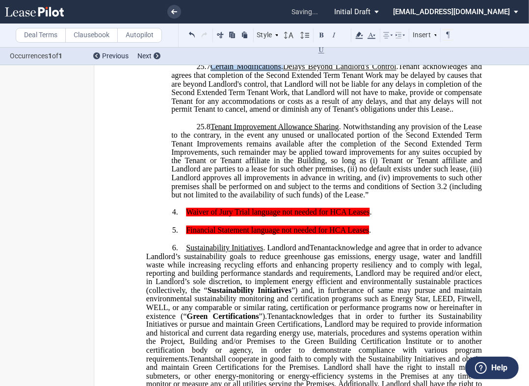
drag, startPoint x: 294, startPoint y: 117, endPoint x: 218, endPoint y: 116, distance: 75.5
click at [218, 115] on p "﻿ 25.7 Certain Modifications . Expansion Space Relocation Space Expansion Space…" at bounding box center [326, 88] width 310 height 51
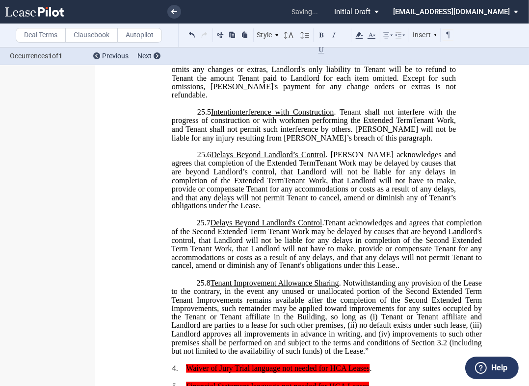
scroll to position [992, 0]
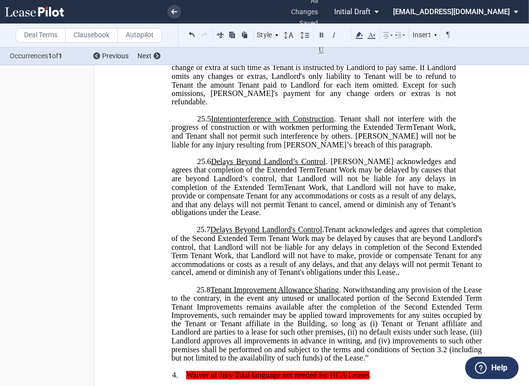
click at [276, 132] on span ". Tenant shall not interfere with the progress of construction or with workmen …" at bounding box center [315, 123] width 286 height 17
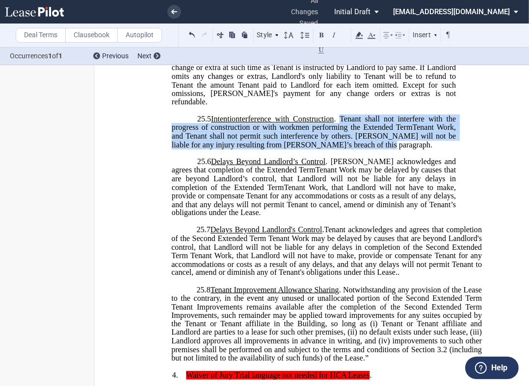
drag, startPoint x: 343, startPoint y: 170, endPoint x: 368, endPoint y: 196, distance: 36.1
click at [368, 150] on p "﻿ 25.5 Intentionterference with Construction . Tenant shall not interfere with …" at bounding box center [314, 132] width 284 height 34
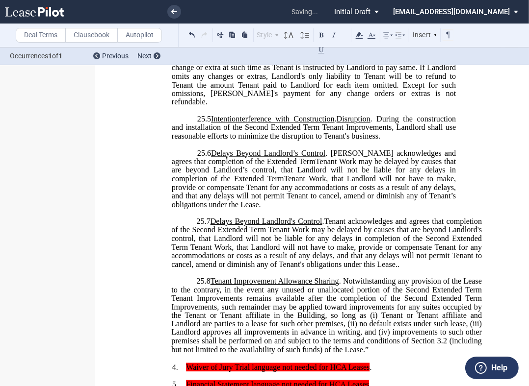
drag, startPoint x: 338, startPoint y: 170, endPoint x: 214, endPoint y: 170, distance: 124.1
click at [214, 140] on span "﻿ 25.5 Intentionterference with Construction . Disruption . During the construc…" at bounding box center [315, 128] width 286 height 26
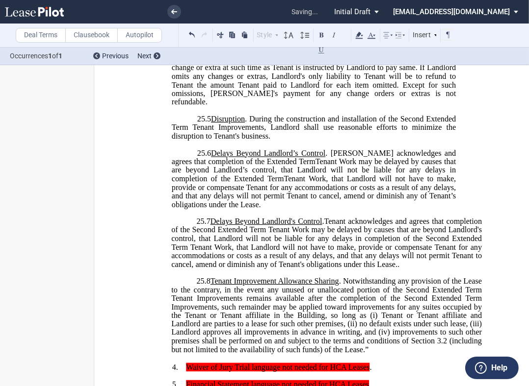
click at [217, 158] on span "Delays Beyond Landlord’s Control" at bounding box center [268, 153] width 114 height 9
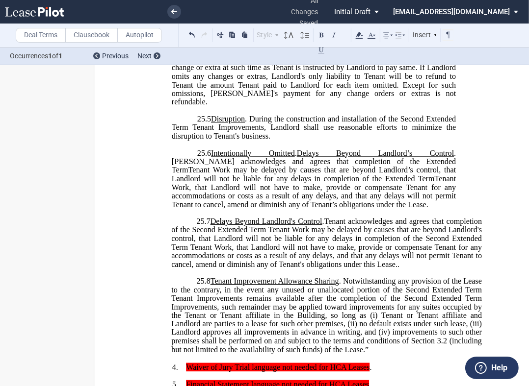
drag, startPoint x: 378, startPoint y: 258, endPoint x: 305, endPoint y: 206, distance: 90.0
click at [305, 206] on p "﻿ 25.6 Intentionally Omitted . Delays Beyond Landlord’s Control . Tenant acknow…" at bounding box center [314, 180] width 284 height 60
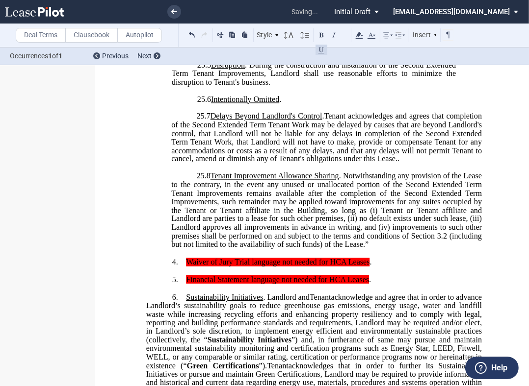
scroll to position [1101, 0]
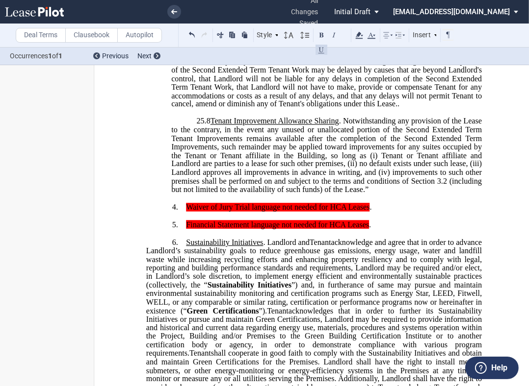
click at [44, 37] on label "Deal Terms" at bounding box center [41, 35] width 50 height 15
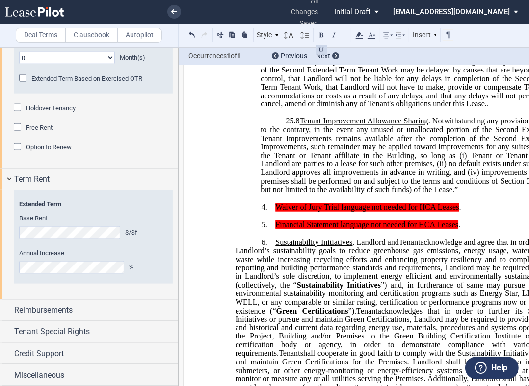
scroll to position [1144, 0]
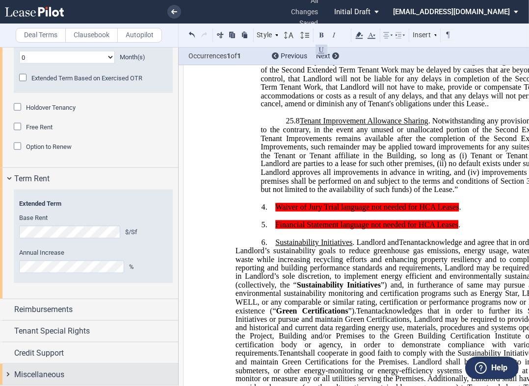
click at [74, 375] on div "Miscellaneous" at bounding box center [96, 375] width 164 height 12
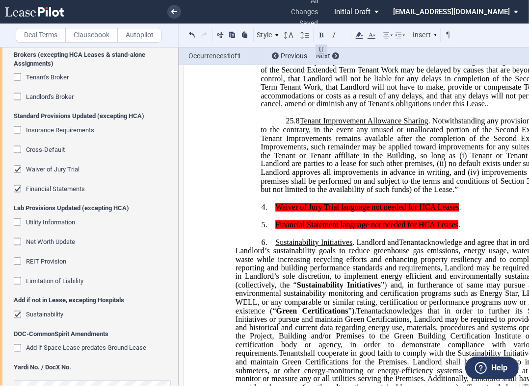
scroll to position [1517, 0]
drag, startPoint x: 19, startPoint y: 312, endPoint x: 29, endPoint y: 185, distance: 127.4
click at [19, 309] on div "Add if not in Lease, excepting Hospitals Sustainability" at bounding box center [93, 312] width 159 height 33
click at [18, 188] on div "Financial Statements" at bounding box center [19, 190] width 10 height 10
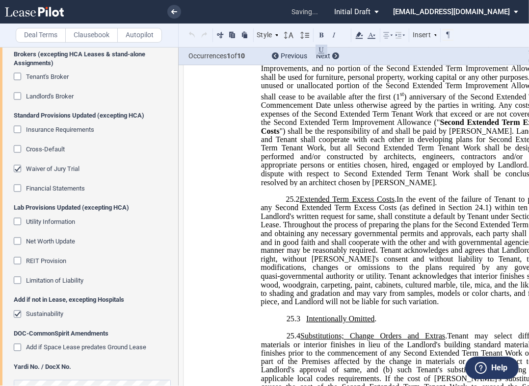
scroll to position [107, 0]
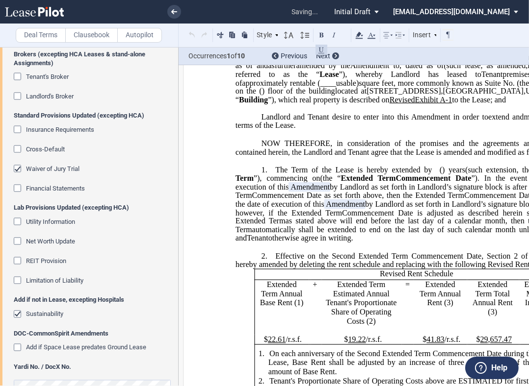
click at [17, 167] on div "Waiver of Jury Trial" at bounding box center [19, 170] width 10 height 10
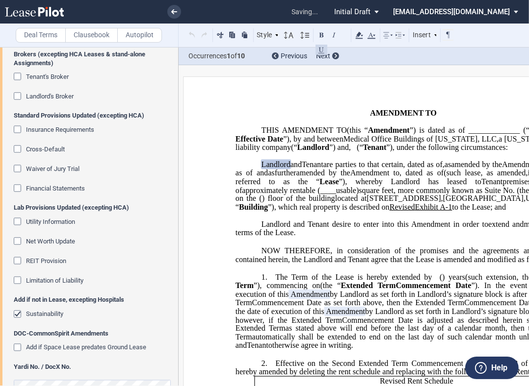
click at [14, 314] on div "Sustainability" at bounding box center [19, 316] width 10 height 10
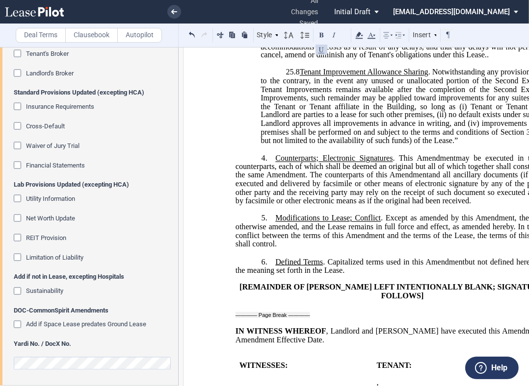
scroll to position [1254, 0]
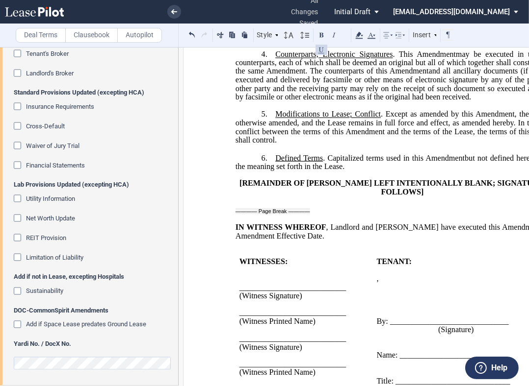
click at [393, 59] on span ". This" at bounding box center [403, 54] width 20 height 9
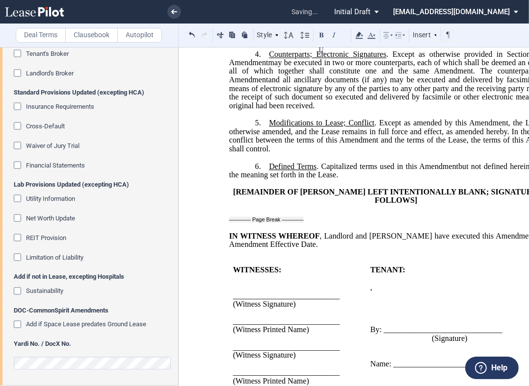
scroll to position [0, 26]
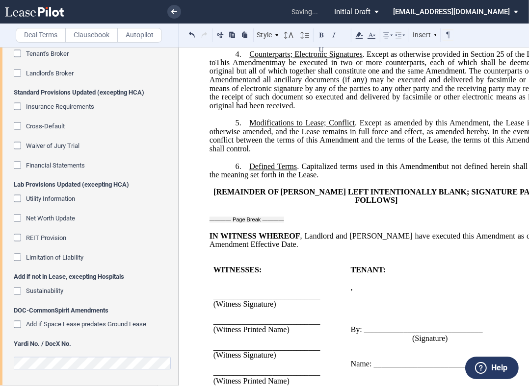
click at [51, 32] on label "Deal Terms" at bounding box center [41, 35] width 50 height 15
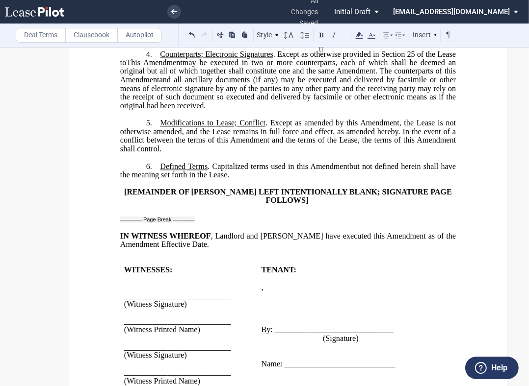
click at [122, 67] on span ". Except as otherwise provided in Section 25 of the Lease toThis" at bounding box center [288, 58] width 337 height 17
click at [192, 32] on button at bounding box center [191, 35] width 11 height 12
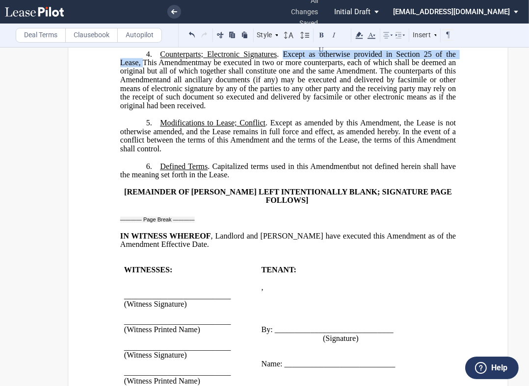
drag, startPoint x: 140, startPoint y: 114, endPoint x: 282, endPoint y: 107, distance: 141.9
click at [282, 67] on span ". Except as otherwise provided in Section 25 of the Lease, This" at bounding box center [288, 58] width 337 height 17
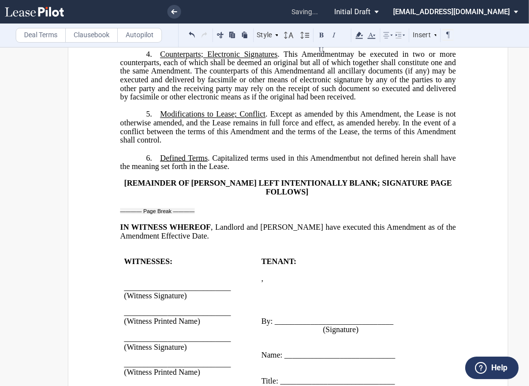
click at [358, 42] on p "25.8 Tenant Improvement Allowance Sharing . Notwithstanding any provision of th…" at bounding box center [300, 3] width 310 height 77
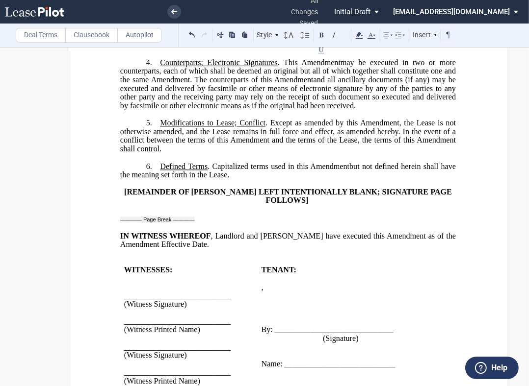
scroll to position [1222, 0]
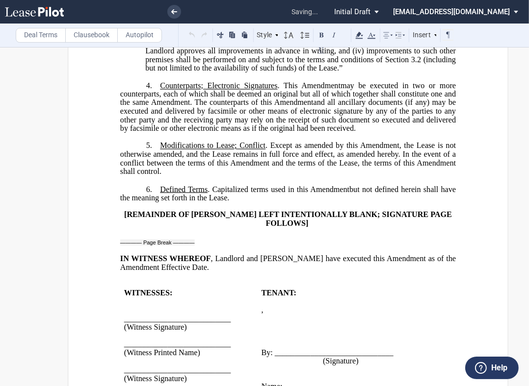
click at [160, 90] on span "Counterparts; Electronic Signatures" at bounding box center [218, 85] width 117 height 9
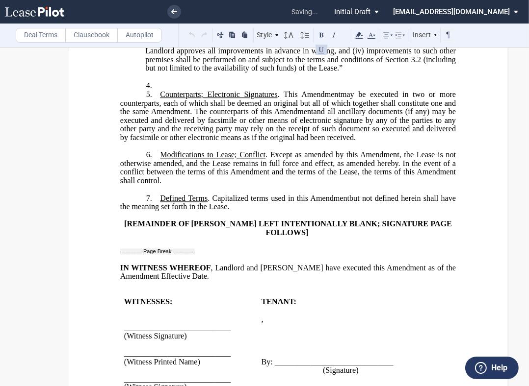
click at [167, 91] on p "4. ﻿" at bounding box center [287, 85] width 335 height 9
drag, startPoint x: 266, startPoint y: 206, endPoint x: 158, endPoint y: 206, distance: 107.4
click at [160, 160] on span "Modifications to Lease; Conflict . Except as amended by this" at bounding box center [259, 155] width 198 height 9
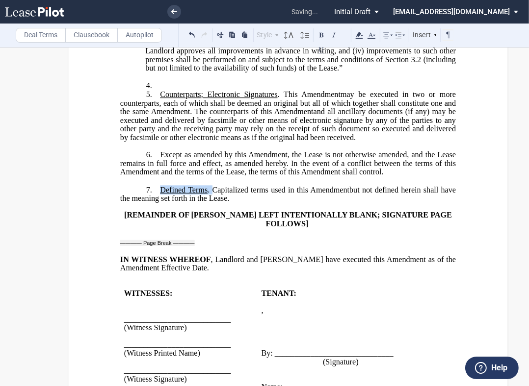
drag, startPoint x: 186, startPoint y: 241, endPoint x: 156, endPoint y: 240, distance: 30.4
click at [156, 203] on p "7. Defined Terms . Capitalized terms used in this ﻿ ﻿ First Amendment Assignmen…" at bounding box center [287, 194] width 335 height 18
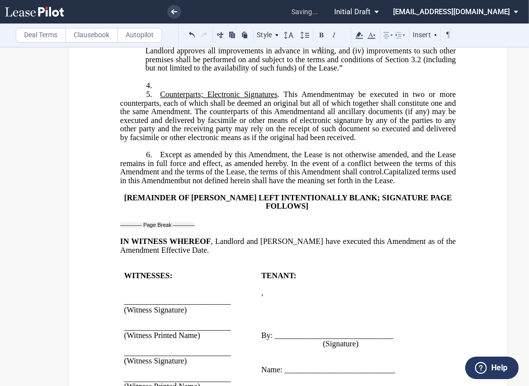
click at [142, 185] on span "Capitalized terms used in this" at bounding box center [288, 176] width 337 height 17
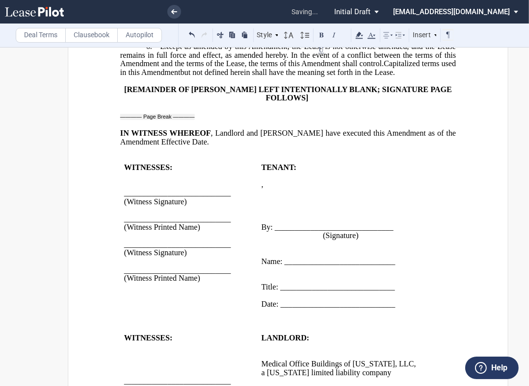
scroll to position [1246, 0]
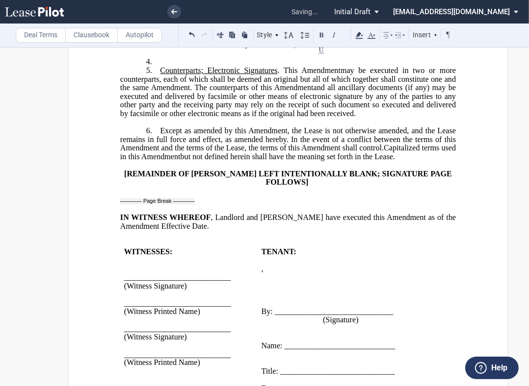
click at [142, 161] on span "Capitalized terms used in this" at bounding box center [288, 152] width 337 height 17
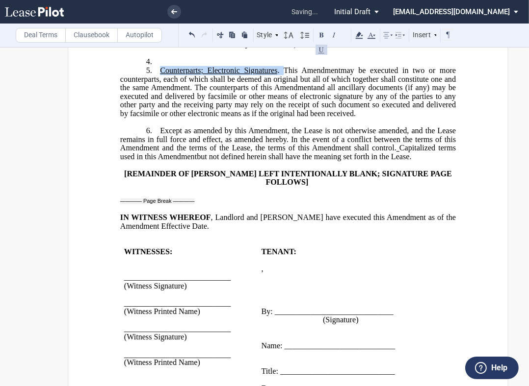
drag, startPoint x: 274, startPoint y: 122, endPoint x: 152, endPoint y: 123, distance: 122.6
click at [152, 119] on p "5. Counterparts; Electronic Signatures . This ﻿ ﻿ First Amendment Assignment ma…" at bounding box center [287, 93] width 335 height 52
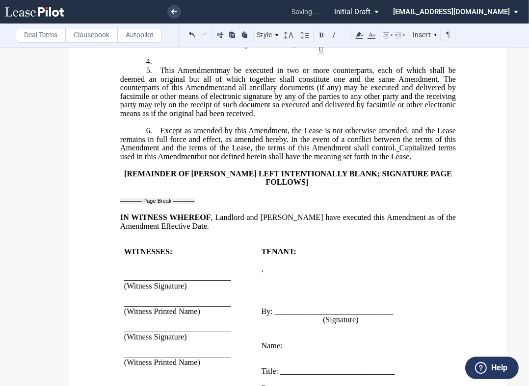
click at [167, 67] on p "4. ﻿" at bounding box center [287, 61] width 335 height 9
click at [98, 36] on label "Clausebook" at bounding box center [91, 35] width 52 height 15
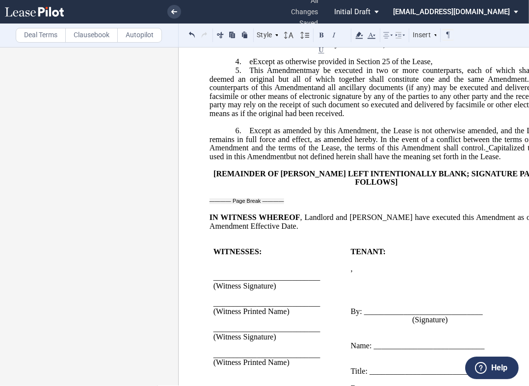
click at [249, 66] on span "eExcept as otherwise provided in Section 25 of the Lease," at bounding box center [340, 61] width 183 height 9
click at [446, 67] on p "4. ﻿ Except as otherwise provided in Section 25 of the Lease," at bounding box center [376, 61] width 335 height 9
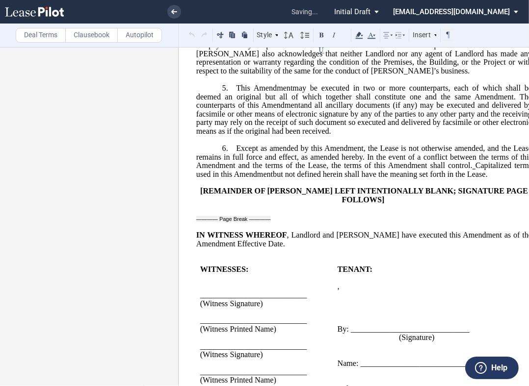
scroll to position [1355, 0]
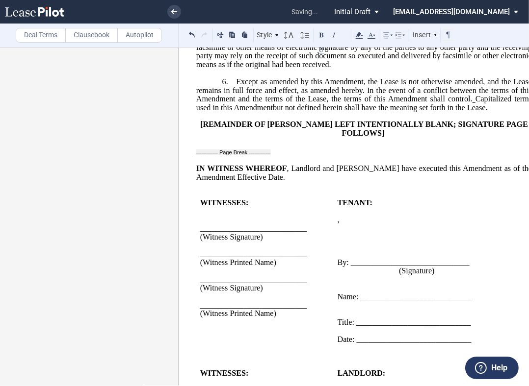
click at [267, 165] on p "﻿" at bounding box center [363, 160] width 335 height 8
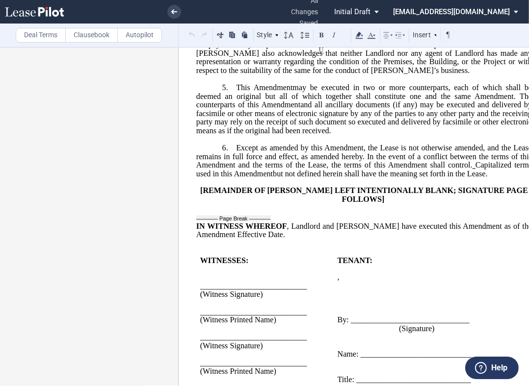
scroll to position [1192, 0]
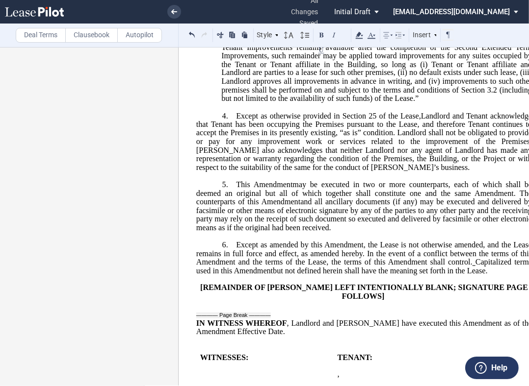
click at [231, 233] on p "5. ﻿ This ﻿ ﻿ First Amendment Assignment may be executed in two or more counter…" at bounding box center [363, 207] width 335 height 52
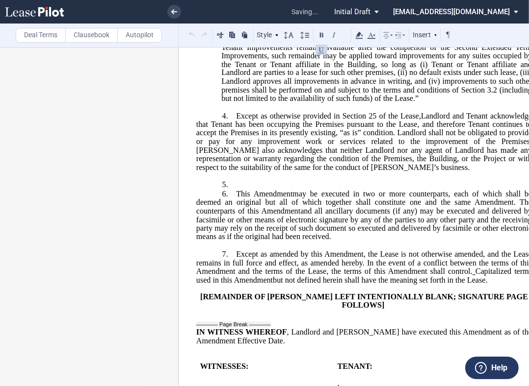
click at [244, 190] on p "5. ﻿" at bounding box center [363, 185] width 335 height 9
click at [252, 190] on p "5. ﻿" at bounding box center [363, 185] width 335 height 9
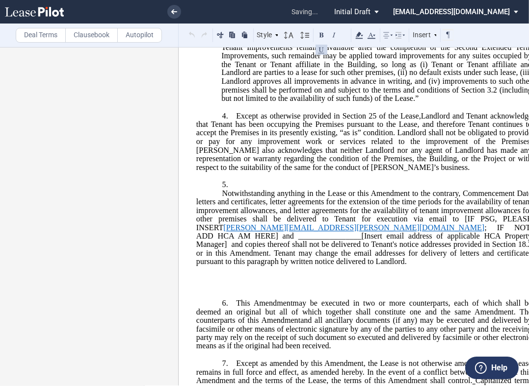
click at [213, 243] on p "Notwithstanding anything in the Lease or this Amendment to the contrary, Commen…" at bounding box center [363, 228] width 335 height 77
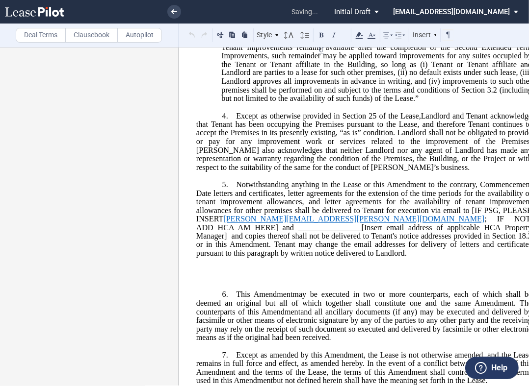
click at [383, 206] on span "Notwithstanding anything in the Lease or this Amendment to the contrary, Commen…" at bounding box center [364, 194] width 337 height 26
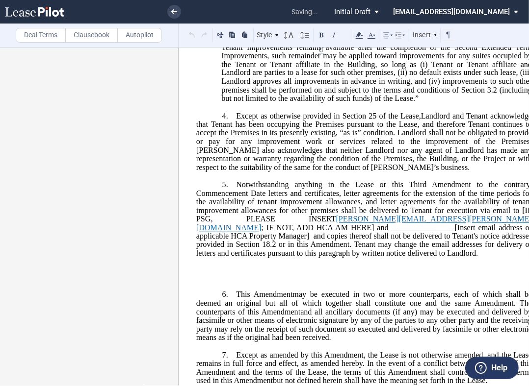
click at [487, 257] on span "and copies thereof shall not be delivered to Tenant's notice addresses provided…" at bounding box center [364, 245] width 337 height 26
drag, startPoint x: 319, startPoint y: 275, endPoint x: 349, endPoint y: 272, distance: 30.6
click at [321, 241] on span "; IF NOT, ADD HCA AM HERE] and ________________[Insert email address of applica…" at bounding box center [364, 232] width 337 height 17
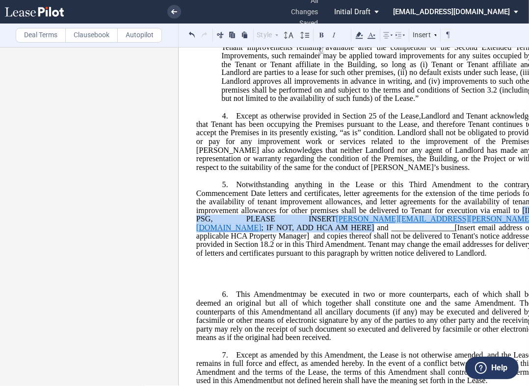
drag, startPoint x: 518, startPoint y: 262, endPoint x: 217, endPoint y: 275, distance: 301.9
click at [217, 258] on span "Notwithstanding anything in the Lease or this Third Amendment to the contrary, …" at bounding box center [364, 219] width 337 height 77
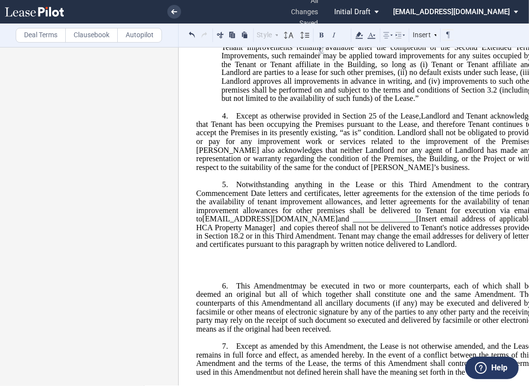
click at [242, 275] on p "﻿" at bounding box center [363, 270] width 335 height 9
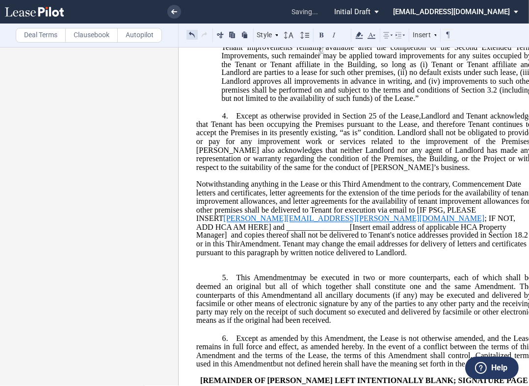
click at [190, 30] on button at bounding box center [191, 35] width 11 height 12
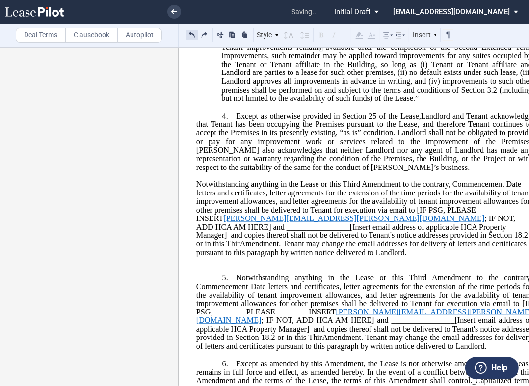
click at [189, 36] on button at bounding box center [191, 35] width 11 height 12
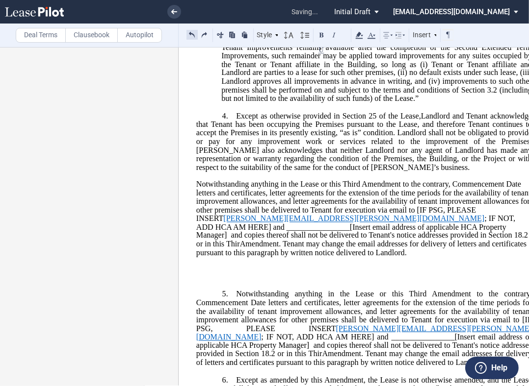
click at [189, 36] on button at bounding box center [191, 35] width 11 height 12
click at [196, 206] on span "Notwithstanding anything in the Lease or this Third Amendment to the contrary, …" at bounding box center [364, 193] width 336 height 26
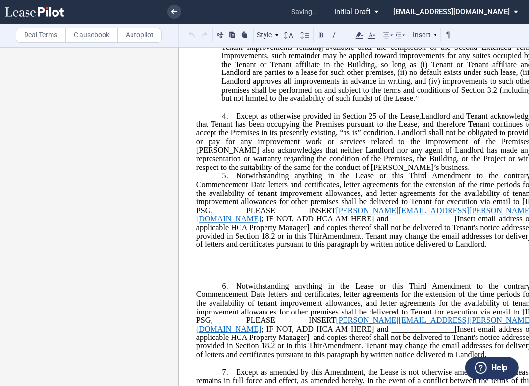
click at [366, 172] on p "4. ﻿ Except as otherwise provided in Section 25 of the Lease, Landlord and Tena…" at bounding box center [363, 142] width 335 height 60
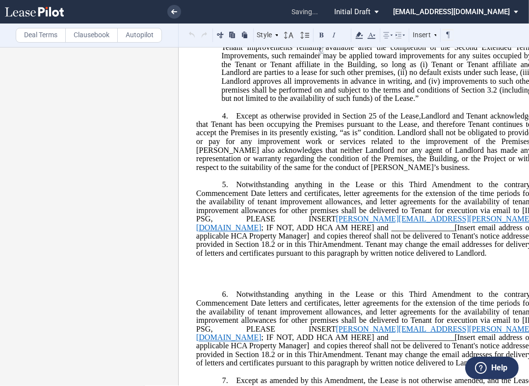
click at [299, 284] on p at bounding box center [363, 279] width 335 height 9
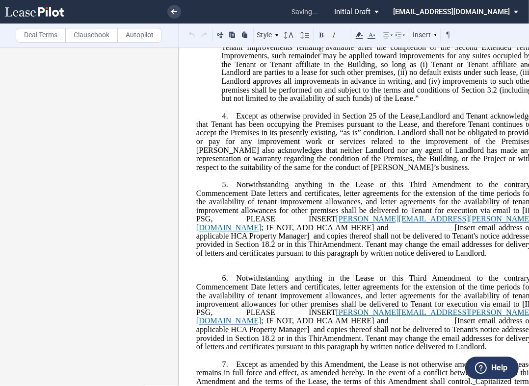
click at [287, 268] on p "﻿" at bounding box center [363, 262] width 335 height 9
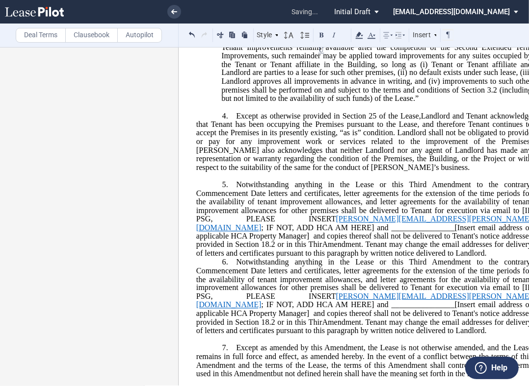
click at [374, 258] on p "5. ﻿ ﻿ Notwithstanding anything in the Lease or this Third Amendment to the con…" at bounding box center [363, 219] width 335 height 77
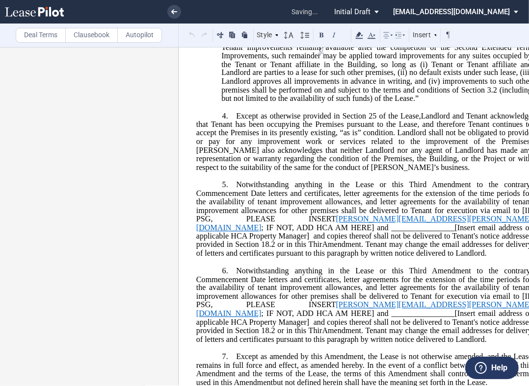
click at [207, 257] on span "and copies thereof shall not be delivered to Tenant's notice addresses provided…" at bounding box center [364, 245] width 337 height 26
click at [397, 258] on p "5. ﻿ ﻿ Notwithstanding anything in the Lease or this Third Amendment to the con…" at bounding box center [363, 219] width 335 height 77
click at [457, 241] on span "; IF NOT, ADD HCA AM HERE] and ________________[Insert email address of applica…" at bounding box center [364, 232] width 337 height 17
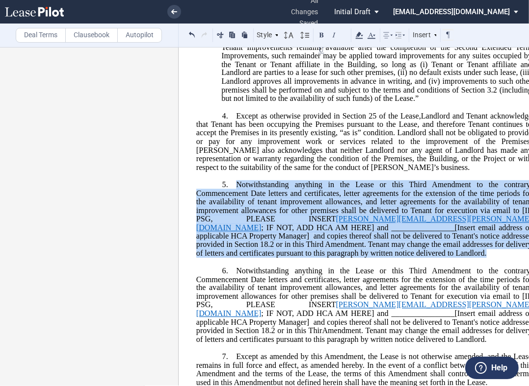
drag, startPoint x: 382, startPoint y: 304, endPoint x: 233, endPoint y: 236, distance: 163.3
click at [233, 236] on p "5. ﻿ ﻿ Notwithstanding anything in the Lease or this Third Amendment to the con…" at bounding box center [363, 219] width 335 height 77
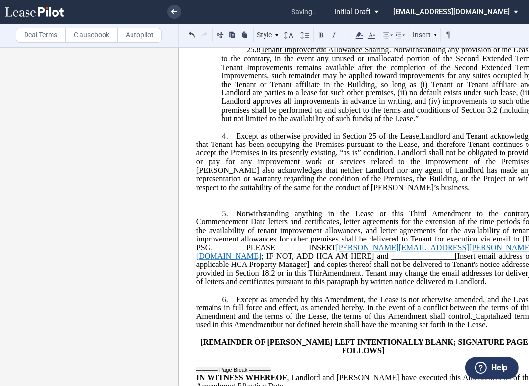
scroll to position [1169, 0]
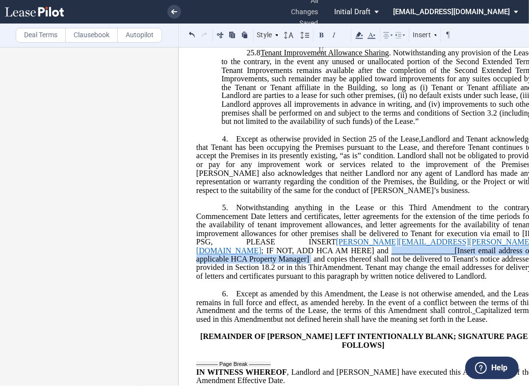
drag, startPoint x: 234, startPoint y: 301, endPoint x: 490, endPoint y: 303, distance: 256.5
click at [490, 281] on span "Notwithstanding anything in the Lease or this Third Amendment to the contrary, …" at bounding box center [364, 242] width 337 height 77
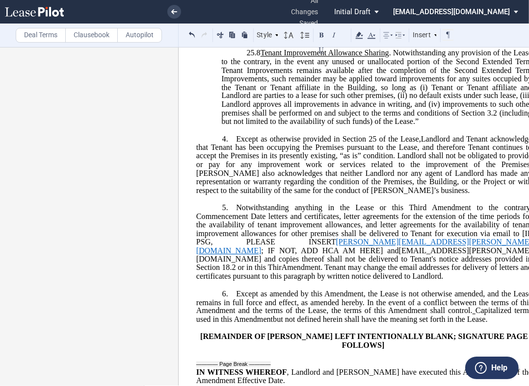
click at [320, 281] on span "and copies thereof shall not be delivered to Tenant's notice addresses provided…" at bounding box center [364, 268] width 337 height 26
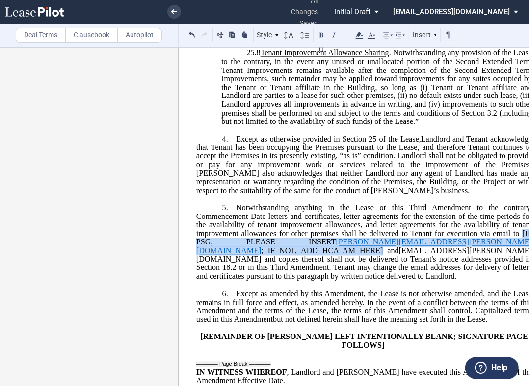
drag, startPoint x: 518, startPoint y: 284, endPoint x: 216, endPoint y: 298, distance: 302.0
click at [216, 281] on span "Notwithstanding anything in the Lease or this Third Amendment to the contrary, …" at bounding box center [364, 242] width 337 height 77
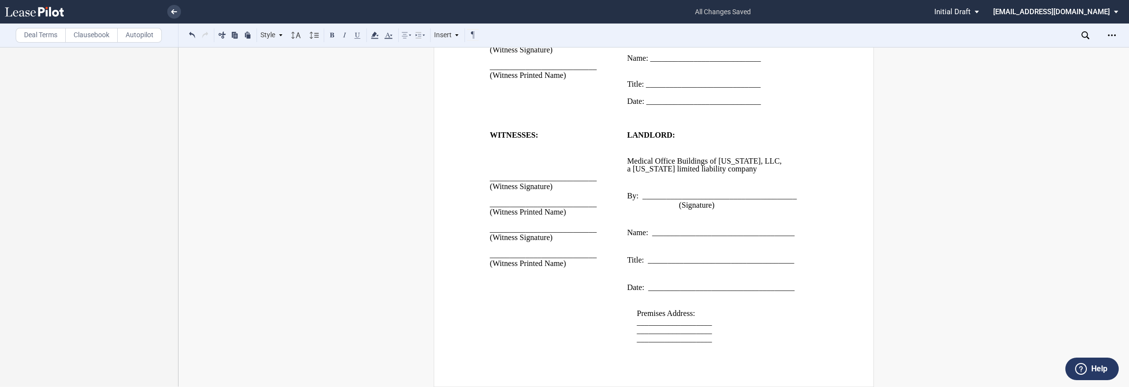
scroll to position [1666, 0]
click at [563, 166] on span "a" at bounding box center [628, 169] width 3 height 9
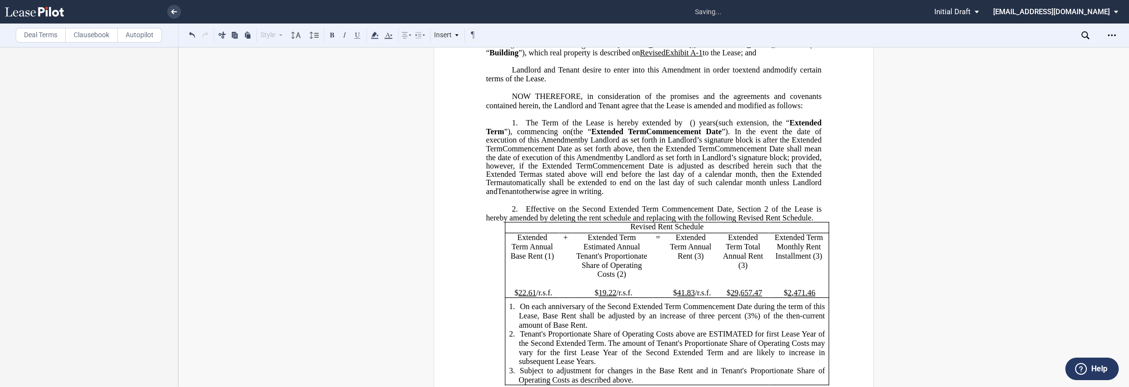
scroll to position [0, 0]
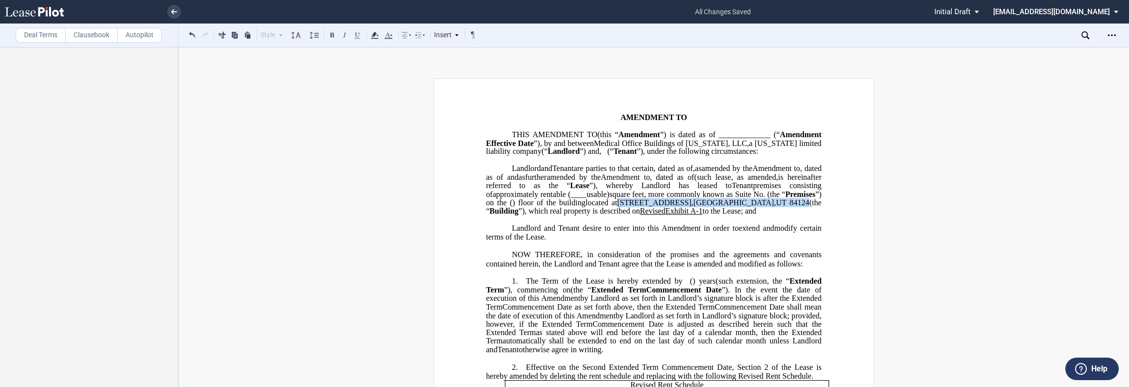
drag, startPoint x: 519, startPoint y: 236, endPoint x: 682, endPoint y: 235, distance: 163.3
click at [563, 216] on span "located at [STREET_ADDRESS] (the “ Building ”), which real property is describe…" at bounding box center [654, 207] width 337 height 17
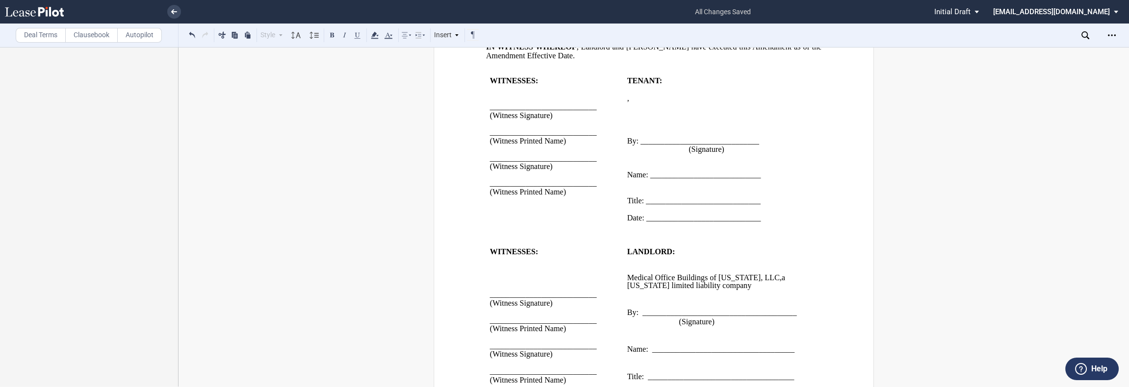
scroll to position [1666, 0]
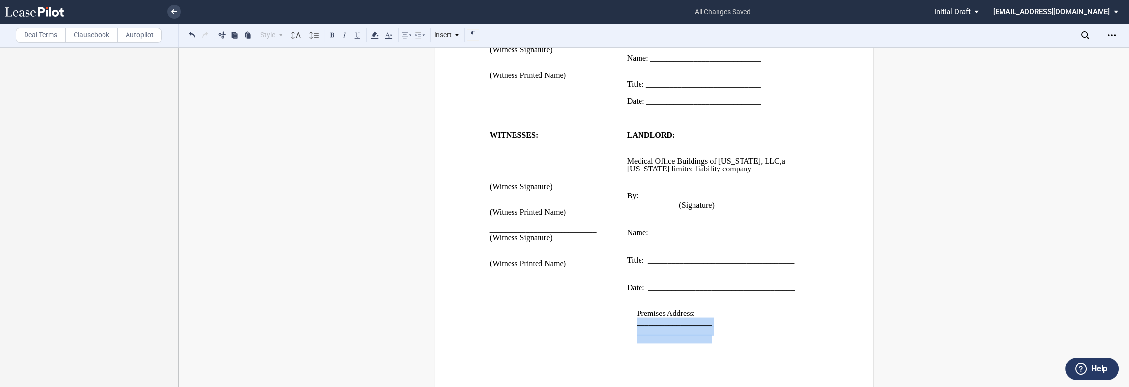
drag, startPoint x: 709, startPoint y: 340, endPoint x: 632, endPoint y: 324, distance: 78.7
click at [563, 324] on div "Premises Address: ___________________ ___________________ ___________________" at bounding box center [715, 318] width 176 height 51
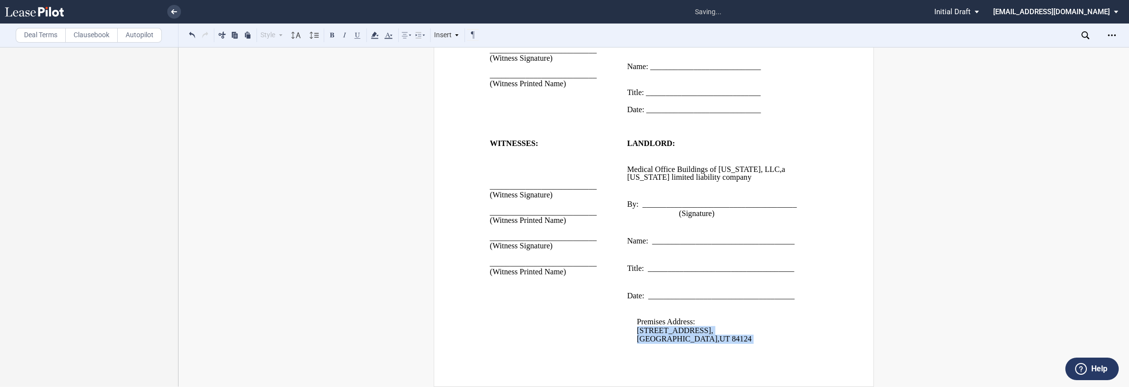
scroll to position [1649, 0]
click at [563, 335] on span "," at bounding box center [712, 330] width 2 height 9
click at [563, 338] on span "[GEOGRAPHIC_DATA]" at bounding box center [677, 339] width 80 height 9
click at [563, 335] on p "﻿ [STREET_ADDRESS]" at bounding box center [720, 331] width 167 height 8
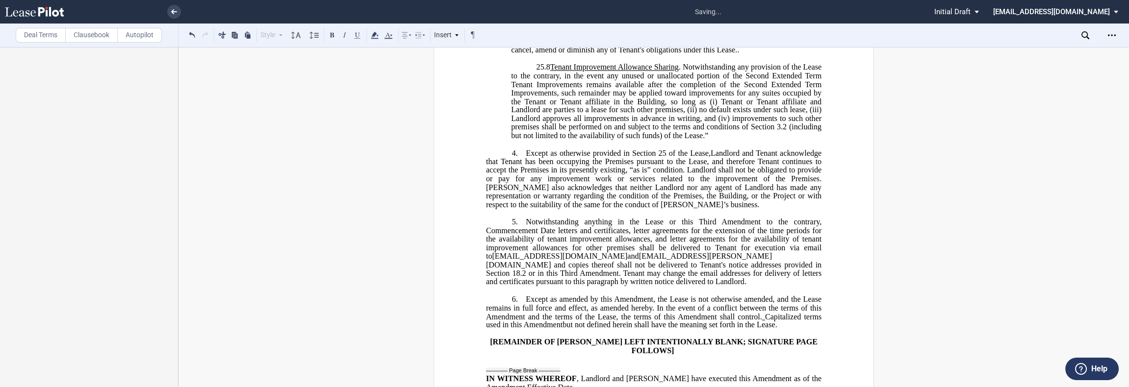
scroll to position [1158, 0]
click at [563, 270] on span "and [EMAIL_ADDRESS][PERSON_NAME][DOMAIN_NAME] ﻿" at bounding box center [629, 261] width 286 height 17
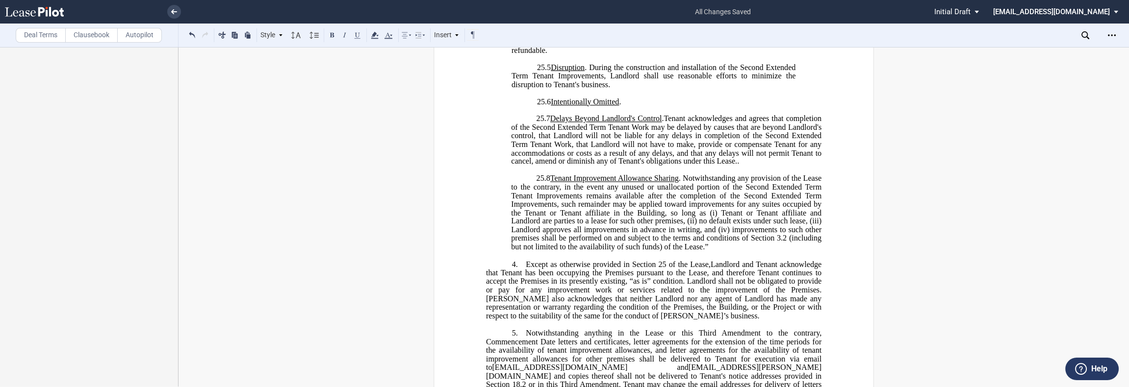
scroll to position [1050, 0]
click at [563, 164] on span ".Tenant acknowledges and agrees that completion of the Second Extended Term Ten…" at bounding box center [667, 137] width 312 height 51
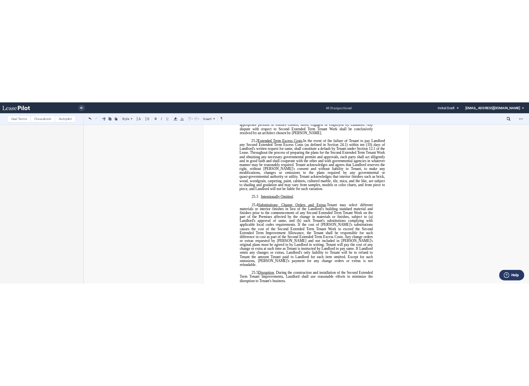
scroll to position [740, 0]
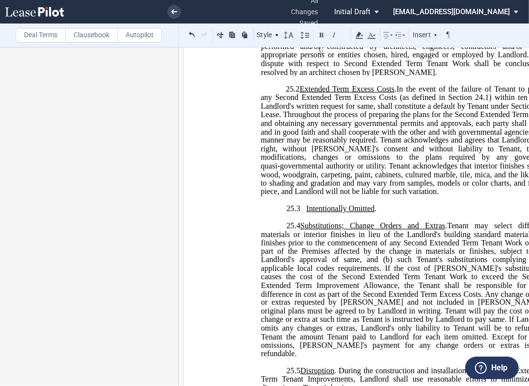
drag, startPoint x: 50, startPoint y: 33, endPoint x: 174, endPoint y: 37, distance: 124.6
click at [50, 33] on label "Deal Terms" at bounding box center [41, 35] width 50 height 15
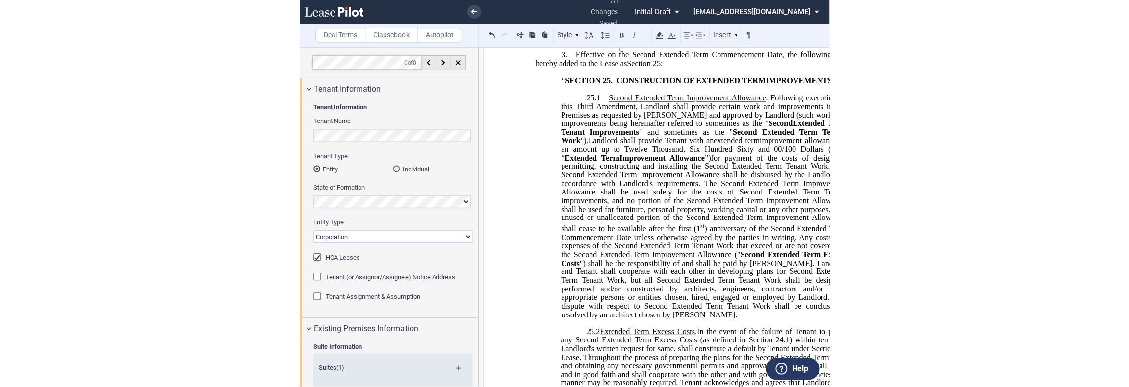
scroll to position [467, 0]
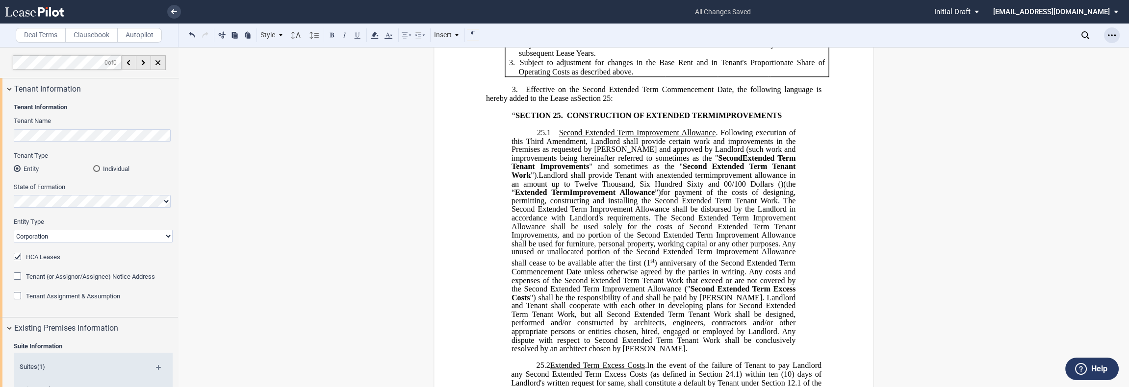
click at [563, 36] on div "Open Lease options menu" at bounding box center [1112, 35] width 16 height 16
click at [563, 53] on div "Download" at bounding box center [1055, 53] width 120 height 8
click at [563, 33] on div "Open Lease options menu" at bounding box center [1112, 35] width 16 height 16
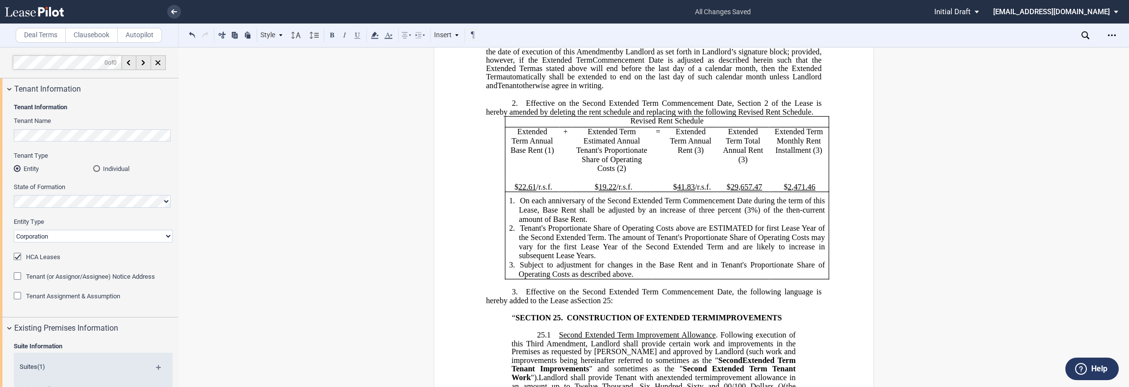
scroll to position [140, 0]
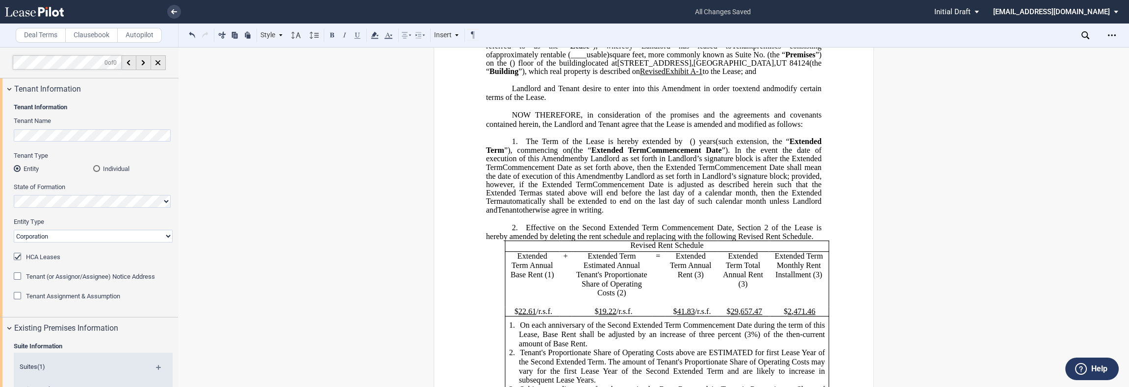
click at [563, 251] on p "Revised Rent Schedule" at bounding box center [667, 246] width 316 height 9
click at [563, 241] on span "Effective on the Second Extended Term Commencement Date, Section 2 of the Lease…" at bounding box center [654, 232] width 337 height 17
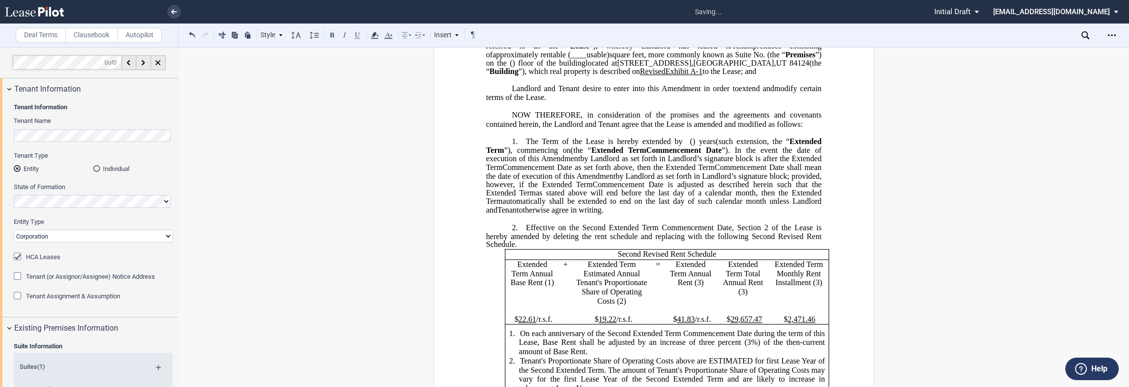
click at [514, 287] on span "Extended Term Annual Base Rent (1)" at bounding box center [533, 273] width 45 height 27
click at [563, 307] on p "Extended Term Estimated Annual Tenant's Proportionate Share of Operating Costs …" at bounding box center [611, 283] width 73 height 46
click at [563, 306] on span "second Extended Term Estimated Annual Tenant's Proportionate Share of Operating…" at bounding box center [613, 282] width 74 height 45
click at [563, 288] on p "Extended Term Annual Rent (3)" at bounding box center [690, 273] width 45 height 27
click at [563, 297] on span "Extended Term Total Annual Rent (3)" at bounding box center [744, 278] width 42 height 36
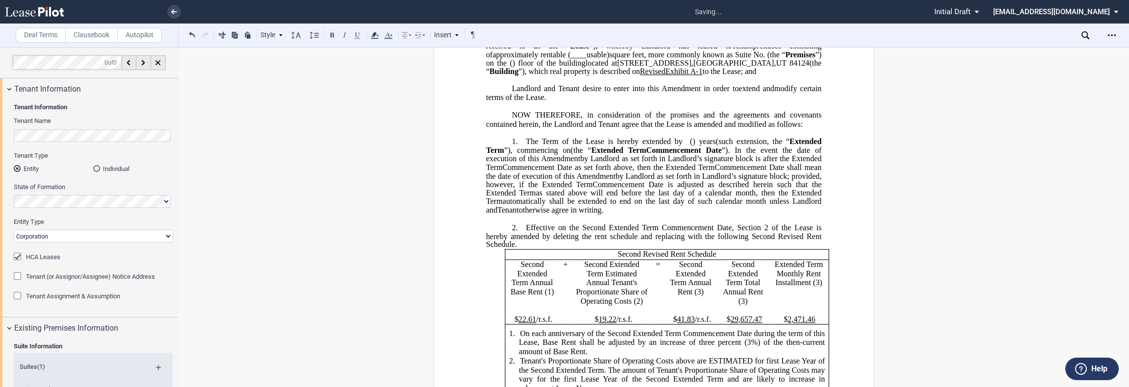
click at [563, 288] on p "Extended Term Monthly Rent Installment (3)" at bounding box center [798, 273] width 52 height 27
click at [563, 297] on span "second Extended Term Monthly Rent Installment (3)" at bounding box center [799, 278] width 50 height 36
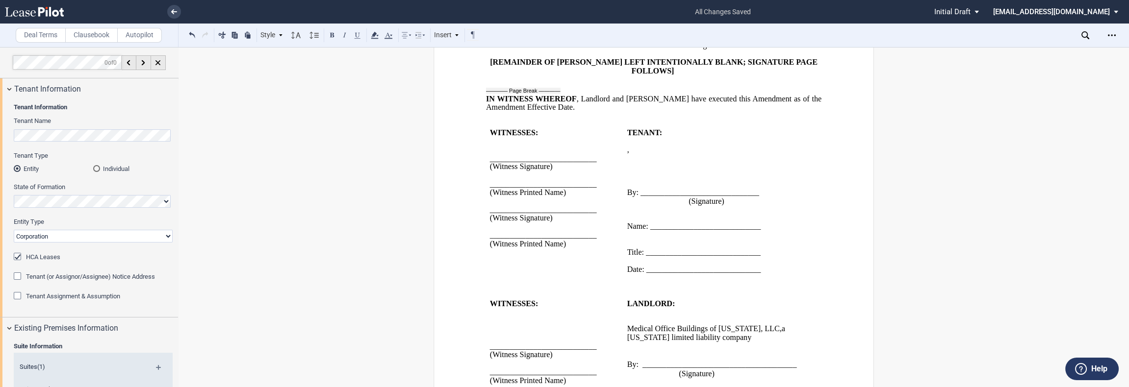
scroll to position [1230, 0]
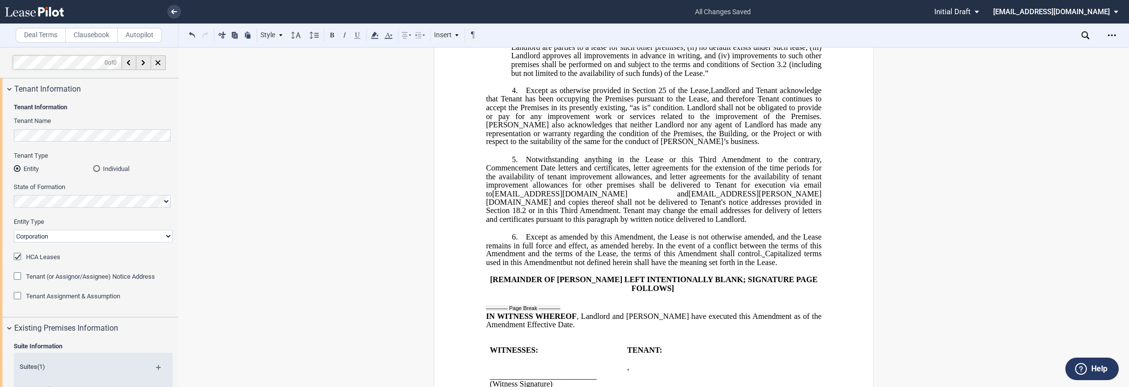
click at [563, 224] on p "5. ﻿ Notwithstanding anything in the Lease or this Third Amendment to the contr…" at bounding box center [653, 189] width 335 height 69
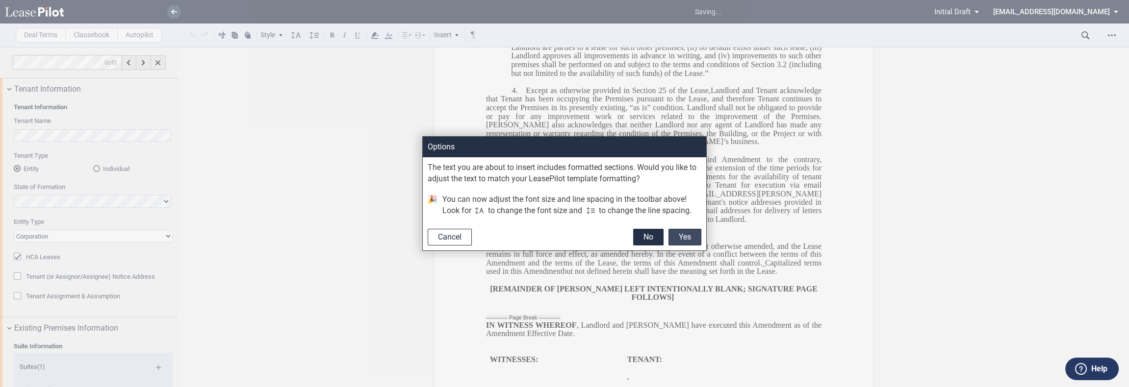
click at [563, 234] on button "Yes" at bounding box center [685, 237] width 33 height 17
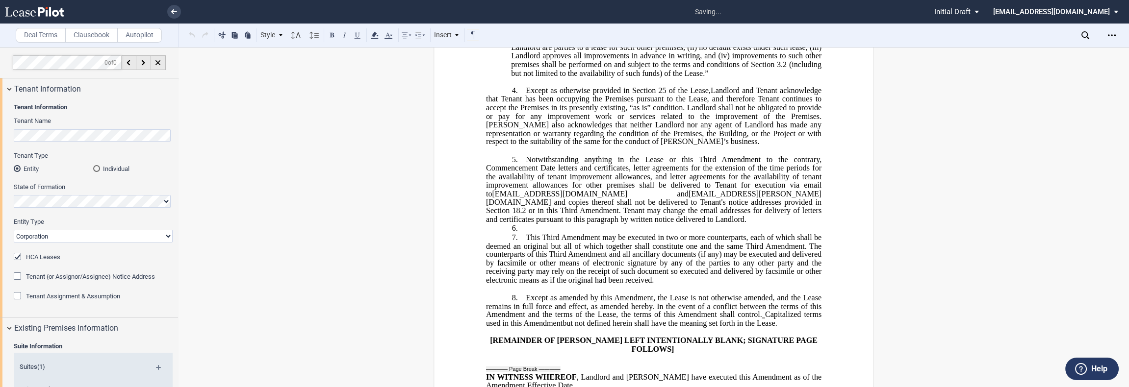
click at [563, 233] on p "6. ​" at bounding box center [653, 228] width 335 height 9
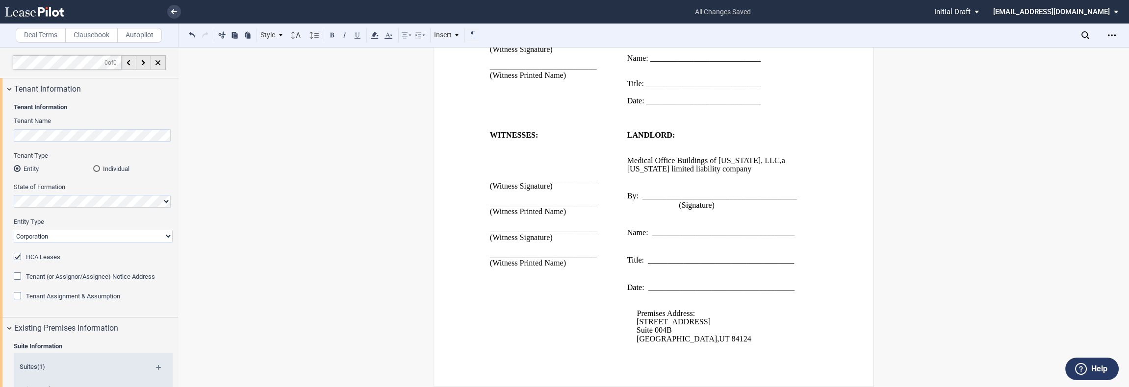
scroll to position [1463, 0]
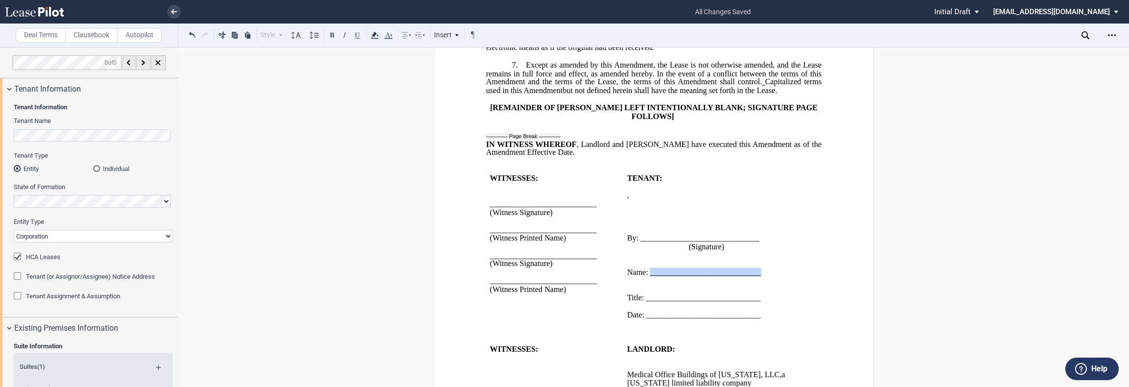
drag, startPoint x: 648, startPoint y: 323, endPoint x: 758, endPoint y: 321, distance: 109.9
click at [563, 277] on span "Name: ____________________________" at bounding box center [694, 272] width 134 height 9
drag, startPoint x: 645, startPoint y: 349, endPoint x: 759, endPoint y: 348, distance: 114.3
click at [563, 303] on p "Title: _____________________________" at bounding box center [715, 298] width 176 height 8
click at [563, 40] on div "Open Lease options menu" at bounding box center [1112, 35] width 16 height 16
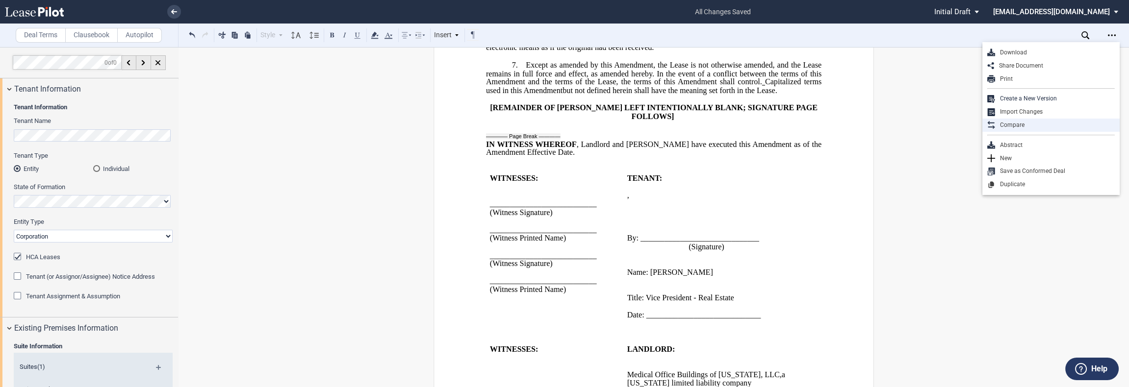
click at [563, 130] on div "Compare" at bounding box center [1050, 125] width 137 height 13
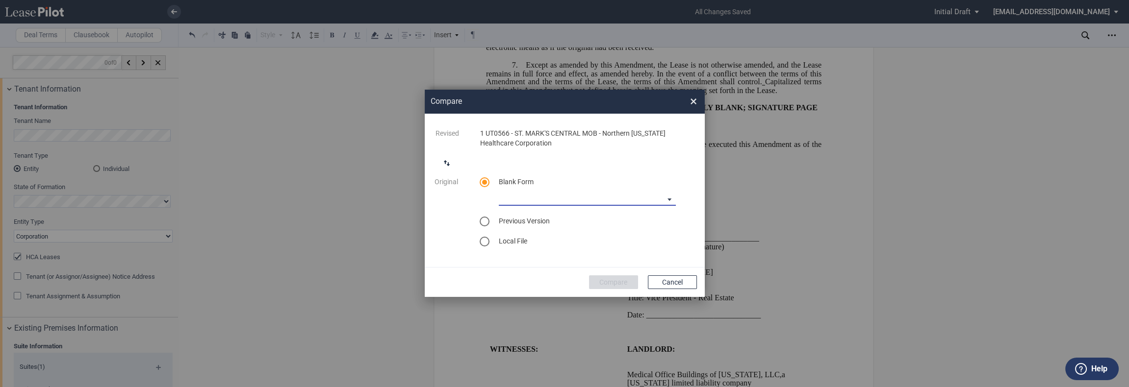
click at [563, 192] on md-select "Medical Office Amendment Blank Form Medical Office Assignment Blank Form" at bounding box center [587, 198] width 177 height 15
click at [563, 197] on div "Medical Office Amendment Blank Form" at bounding box center [566, 199] width 135 height 11
click at [563, 288] on button "Compare" at bounding box center [613, 283] width 49 height 14
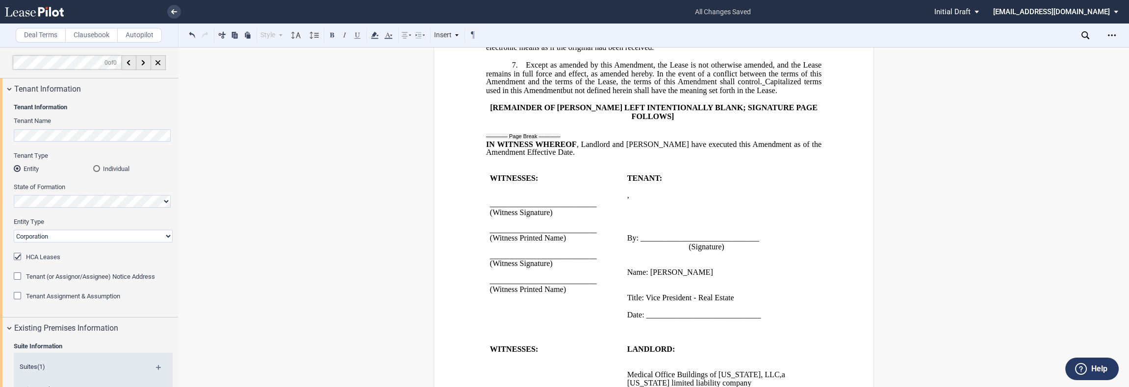
scroll to position [82, 0]
drag, startPoint x: 587, startPoint y: 206, endPoint x: 579, endPoint y: 204, distance: 7.8
click at [563, 157] on p "IN WITNESS WHEREOF , Landlord and Tenant have executed this ﻿ ﻿ First Amendment…" at bounding box center [653, 148] width 335 height 17
